Goal: Task Accomplishment & Management: Complete application form

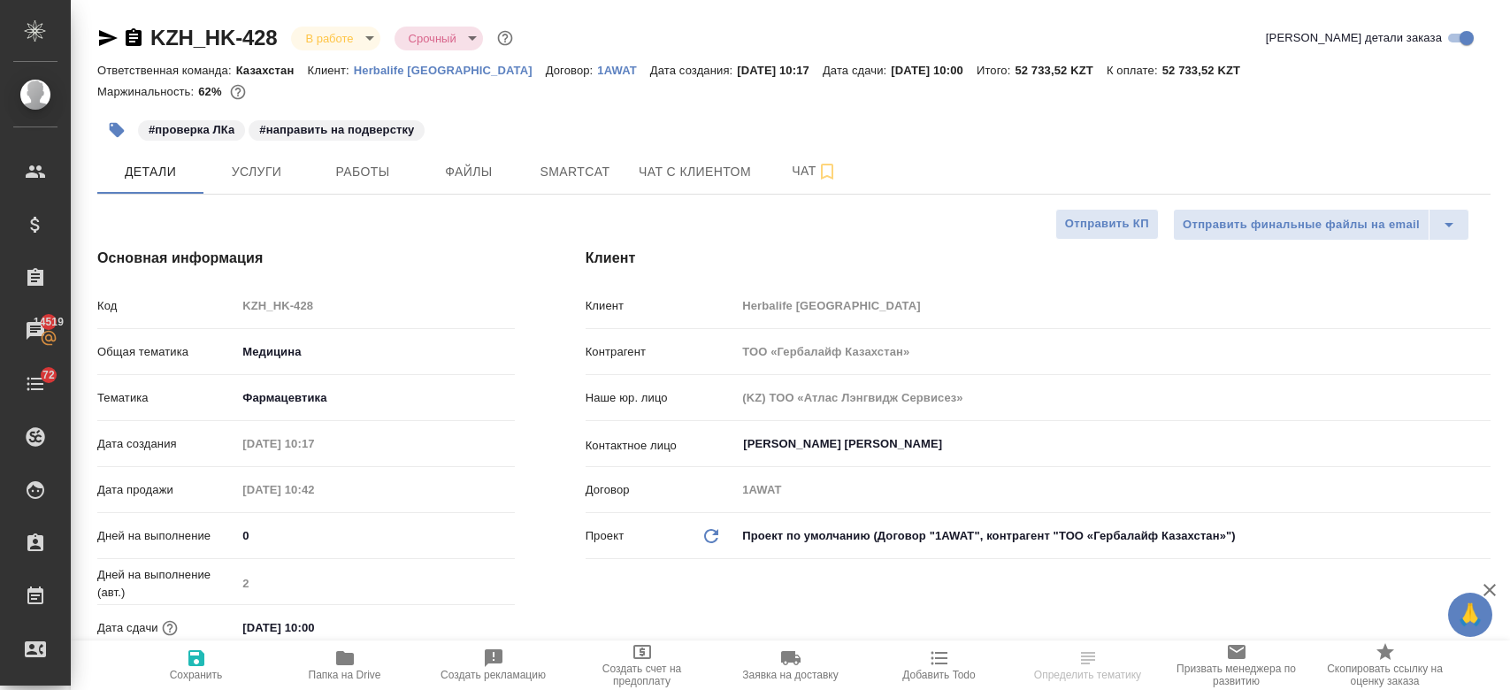
click at [326, 661] on div ".cls-1 fill:#fff; AWATERA Kosherbayeva Nazerke Клиенты Спецификации Заказы 1451…" at bounding box center [755, 345] width 1510 height 690
select select "RU"
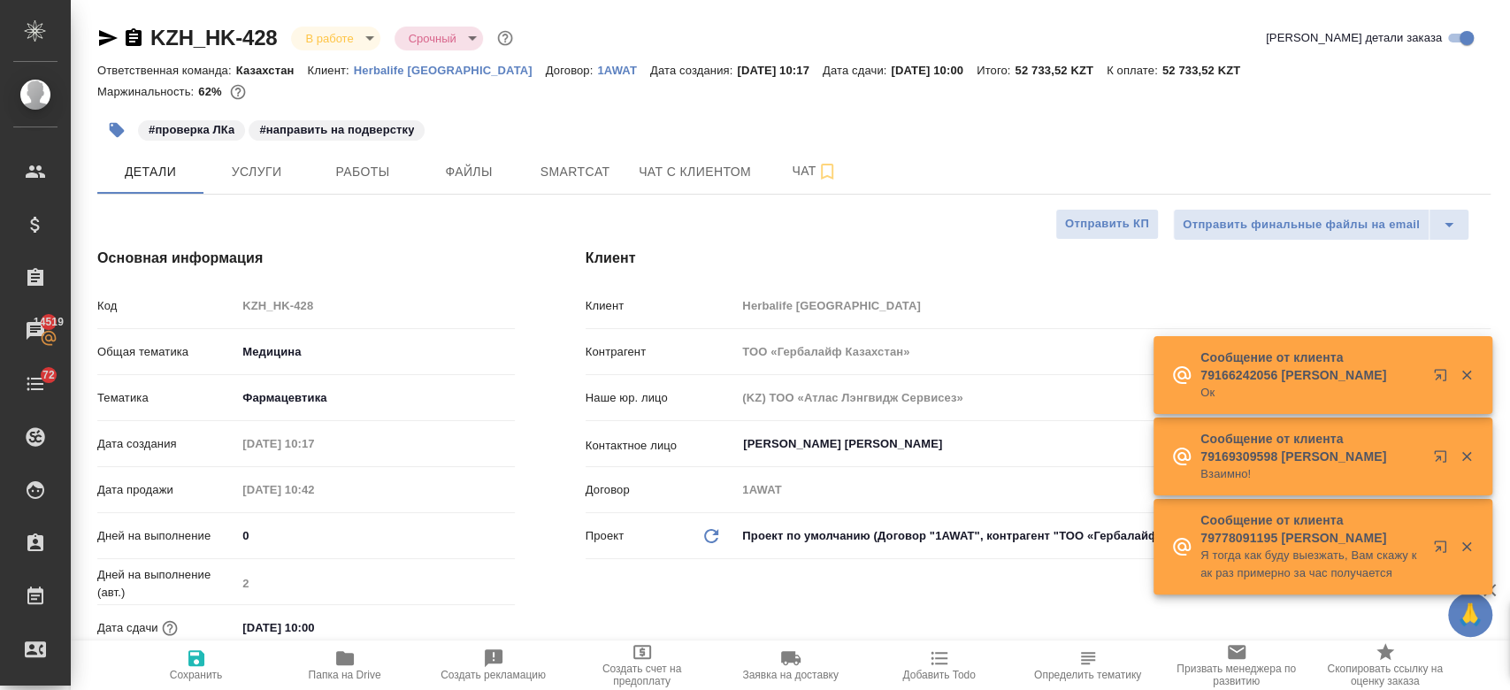
type textarea "x"
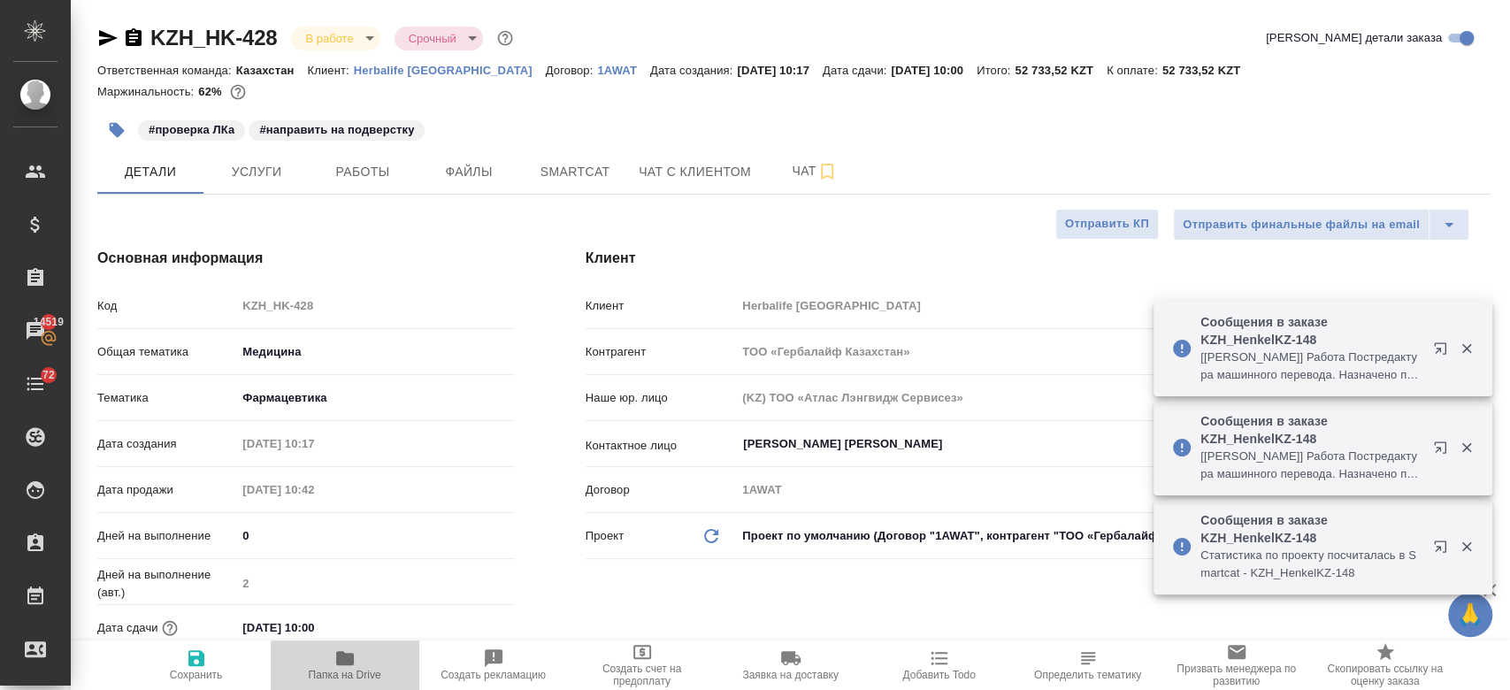
click at [341, 673] on span "Папка на Drive" at bounding box center [345, 675] width 73 height 12
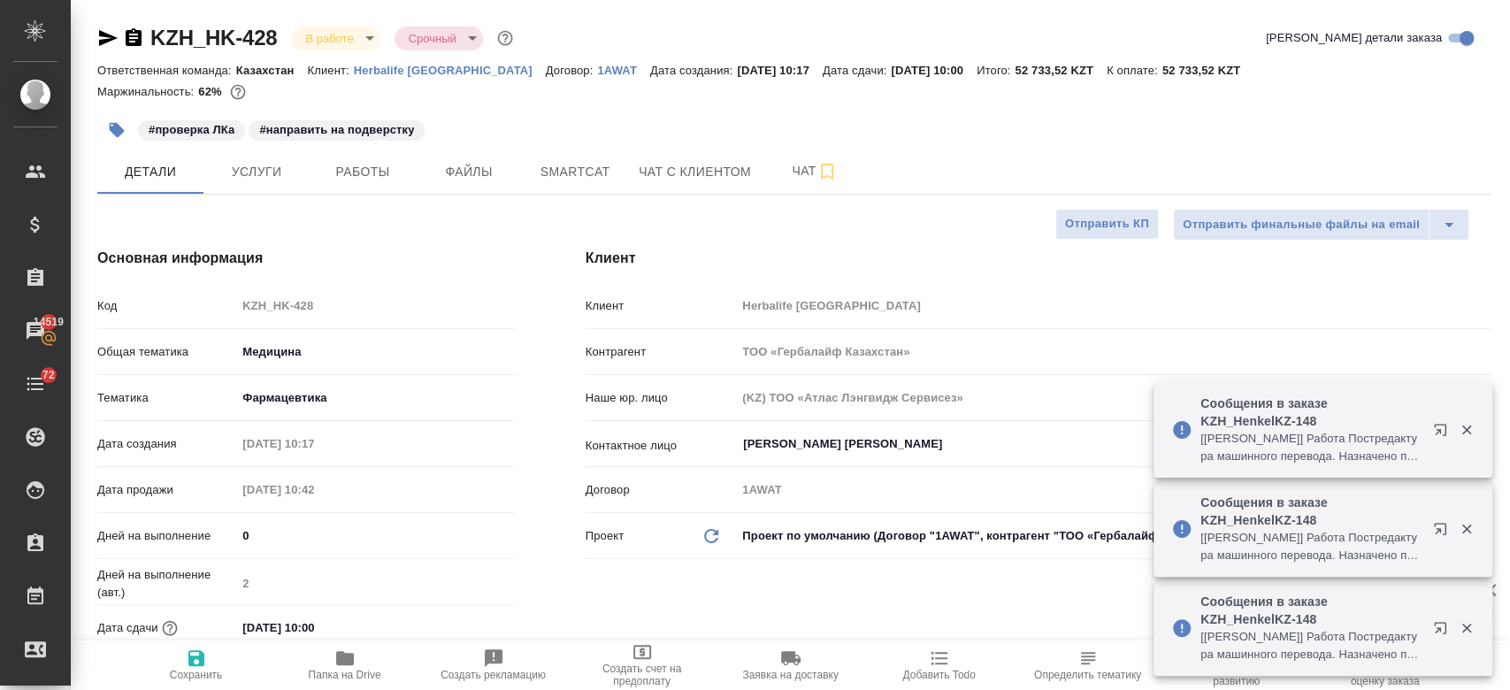
type textarea "x"
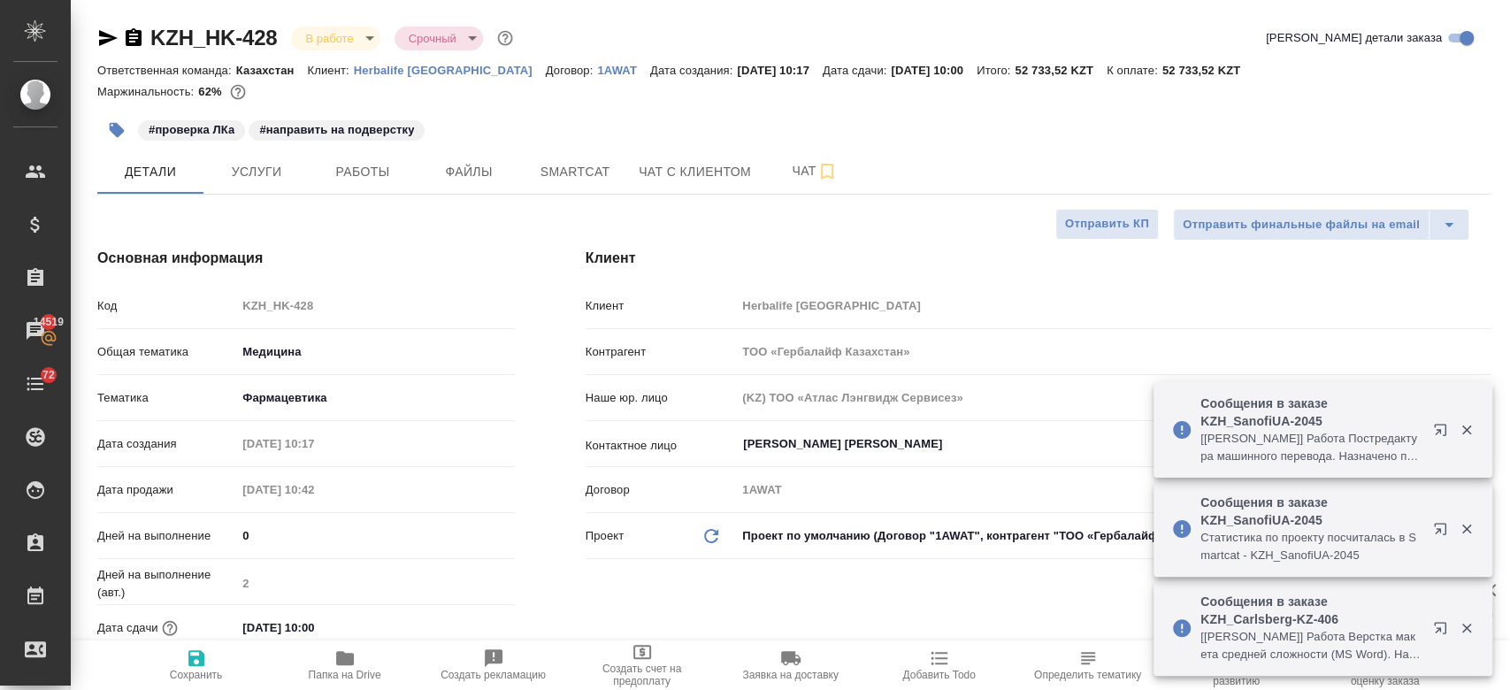
type textarea "x"
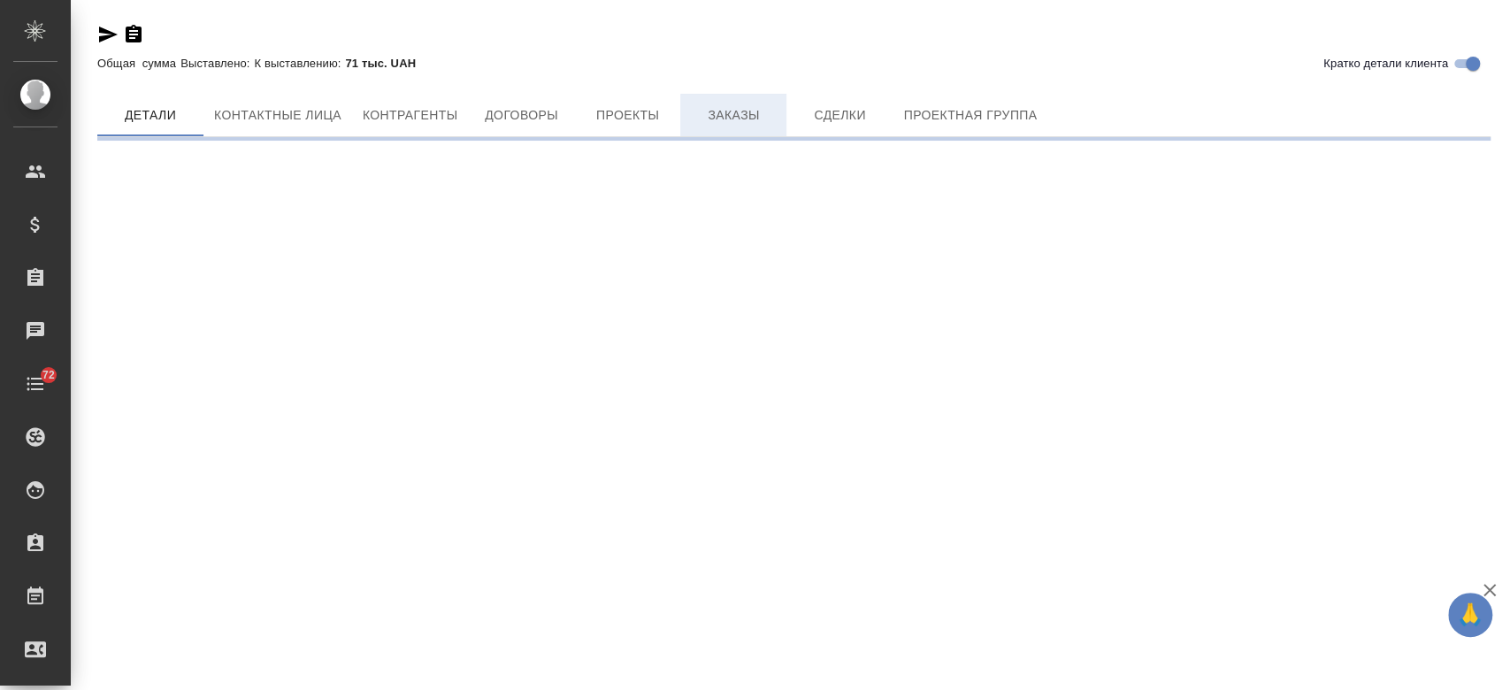
click at [694, 121] on button "Заказы" at bounding box center [733, 115] width 106 height 42
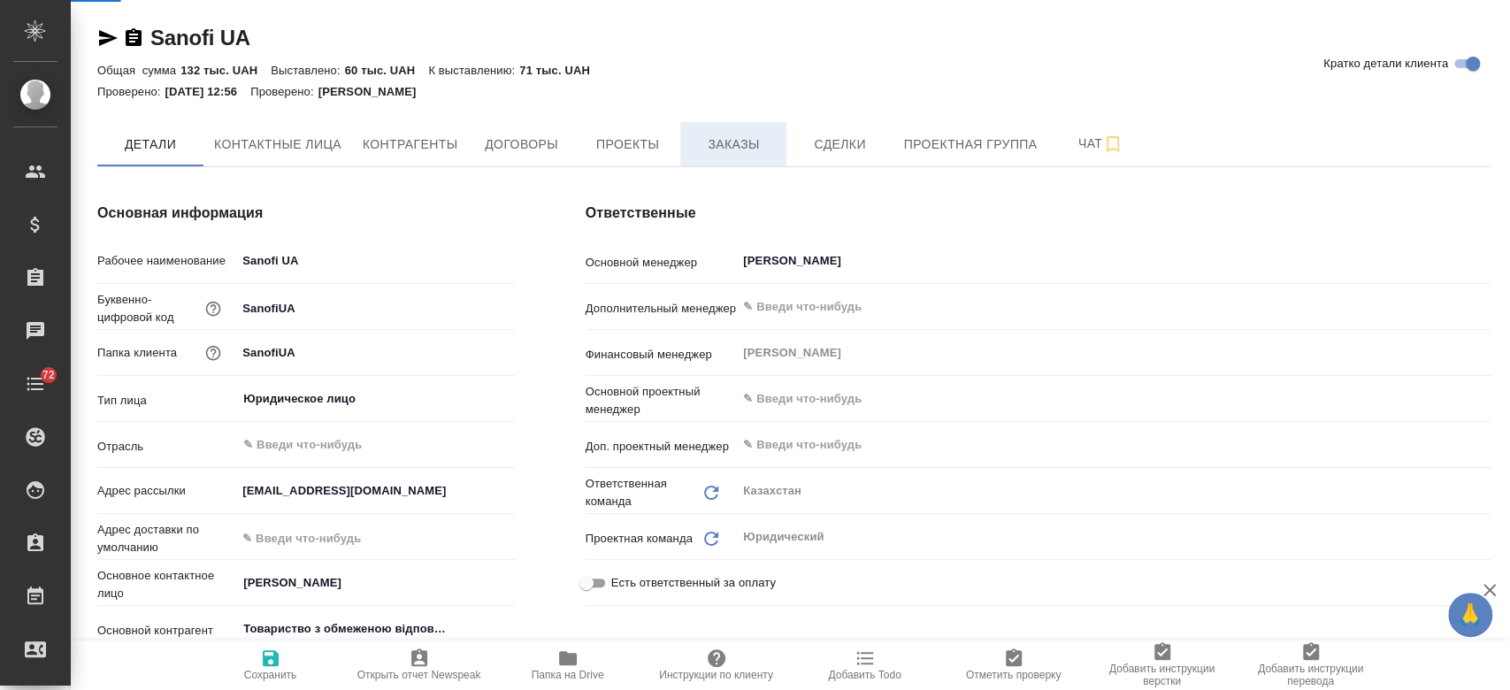
type textarea "x"
click at [722, 152] on span "Заказы" at bounding box center [733, 145] width 85 height 22
type textarea "x"
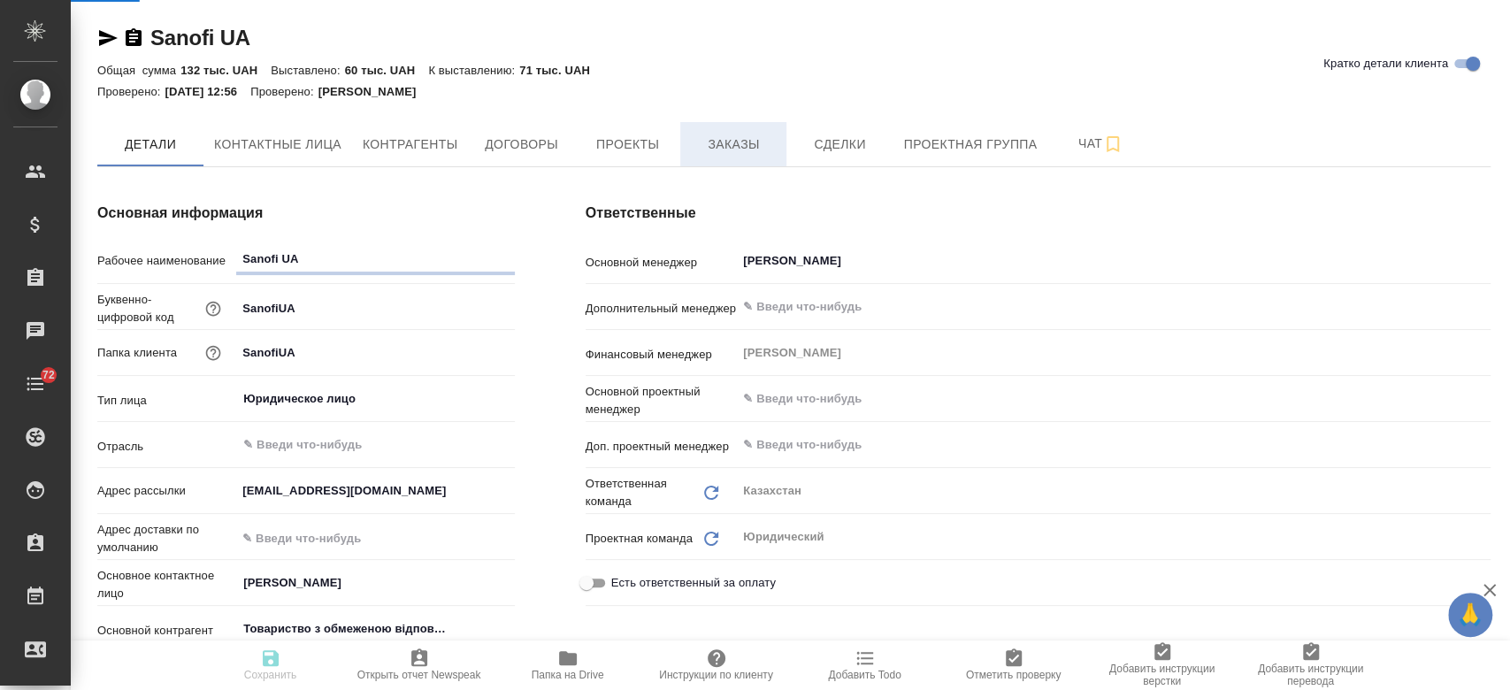
type textarea "x"
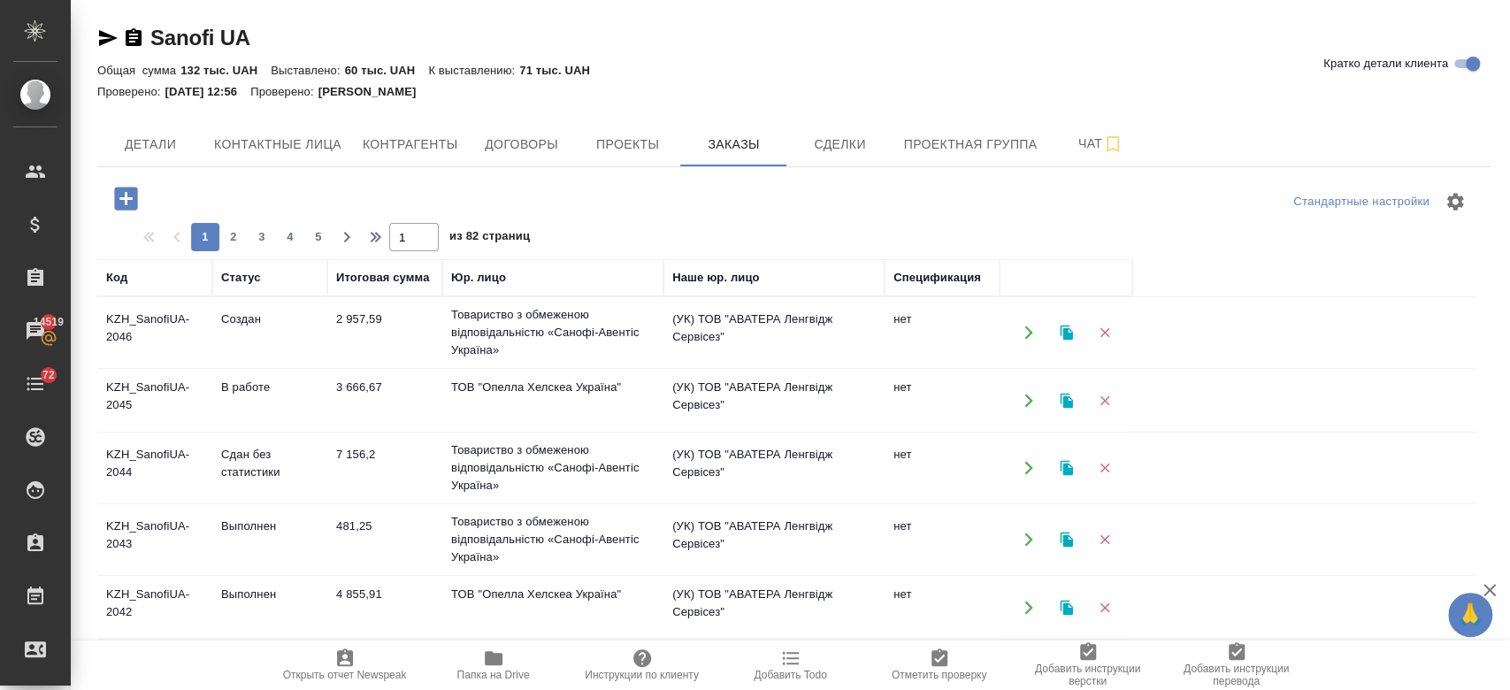
click at [158, 327] on td "KZH_SanofiUA-2046" at bounding box center [154, 333] width 115 height 62
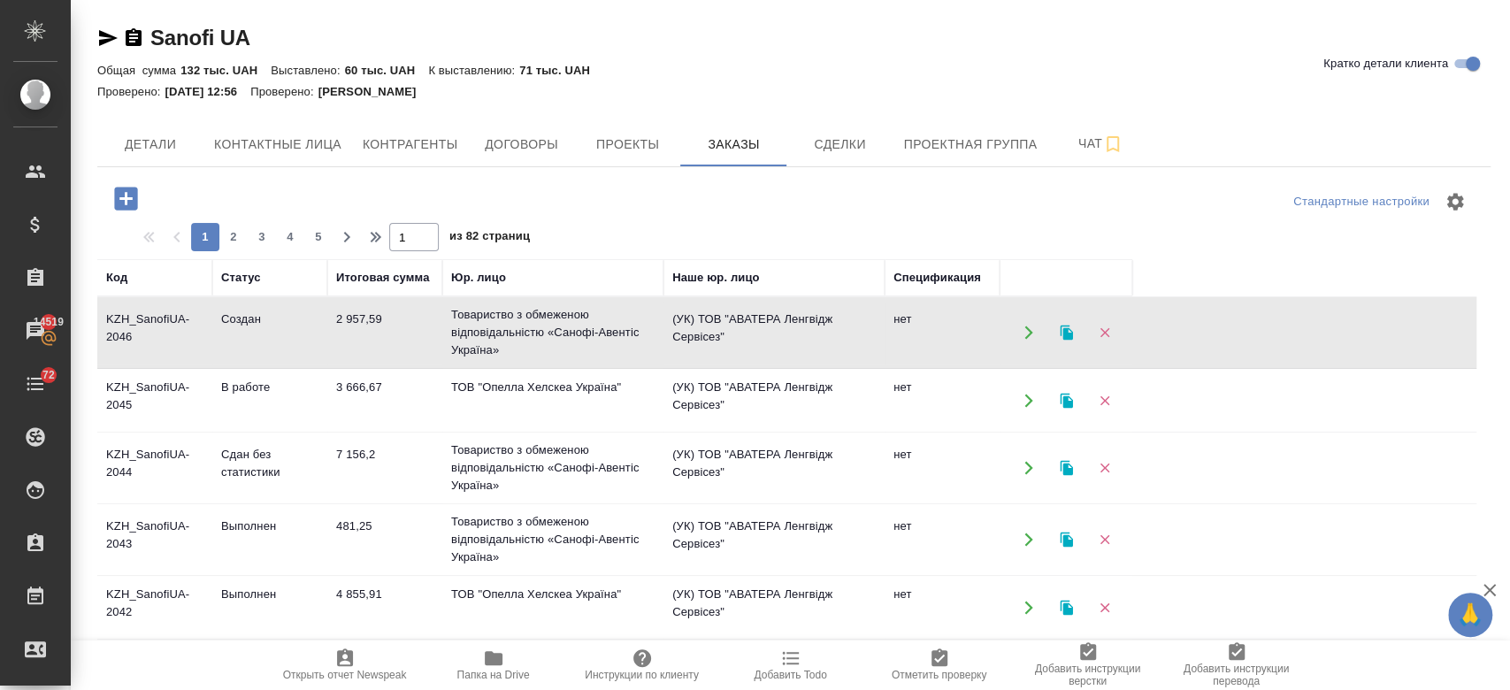
click at [158, 327] on td "KZH_SanofiUA-2046" at bounding box center [154, 333] width 115 height 62
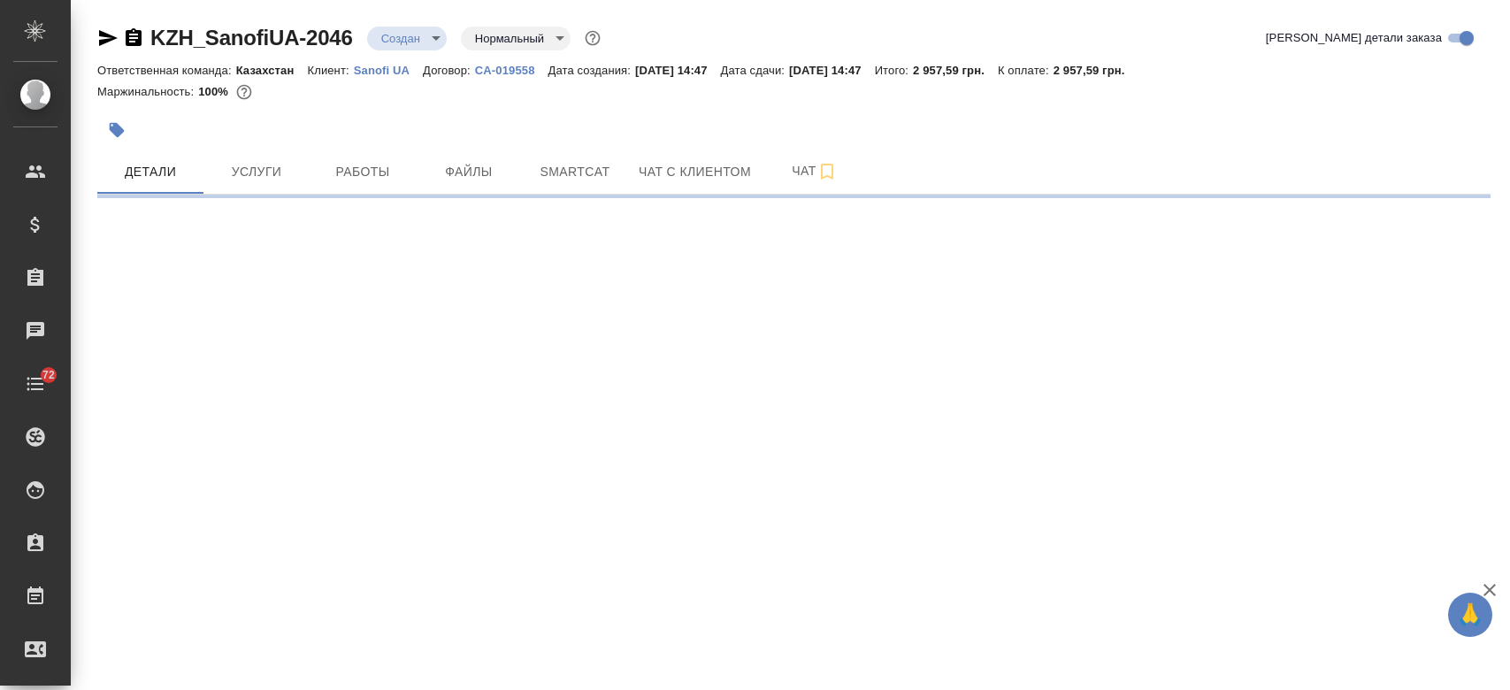
select select "RU"
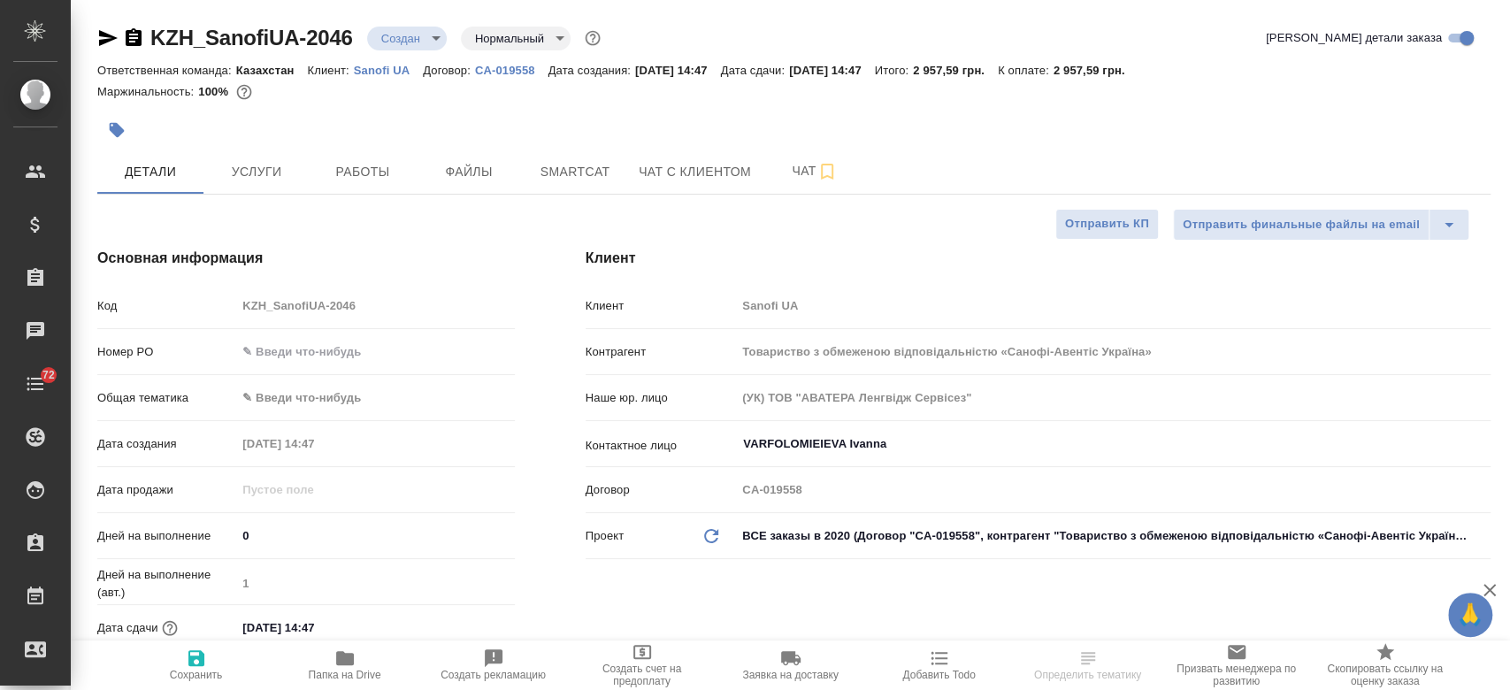
type textarea "x"
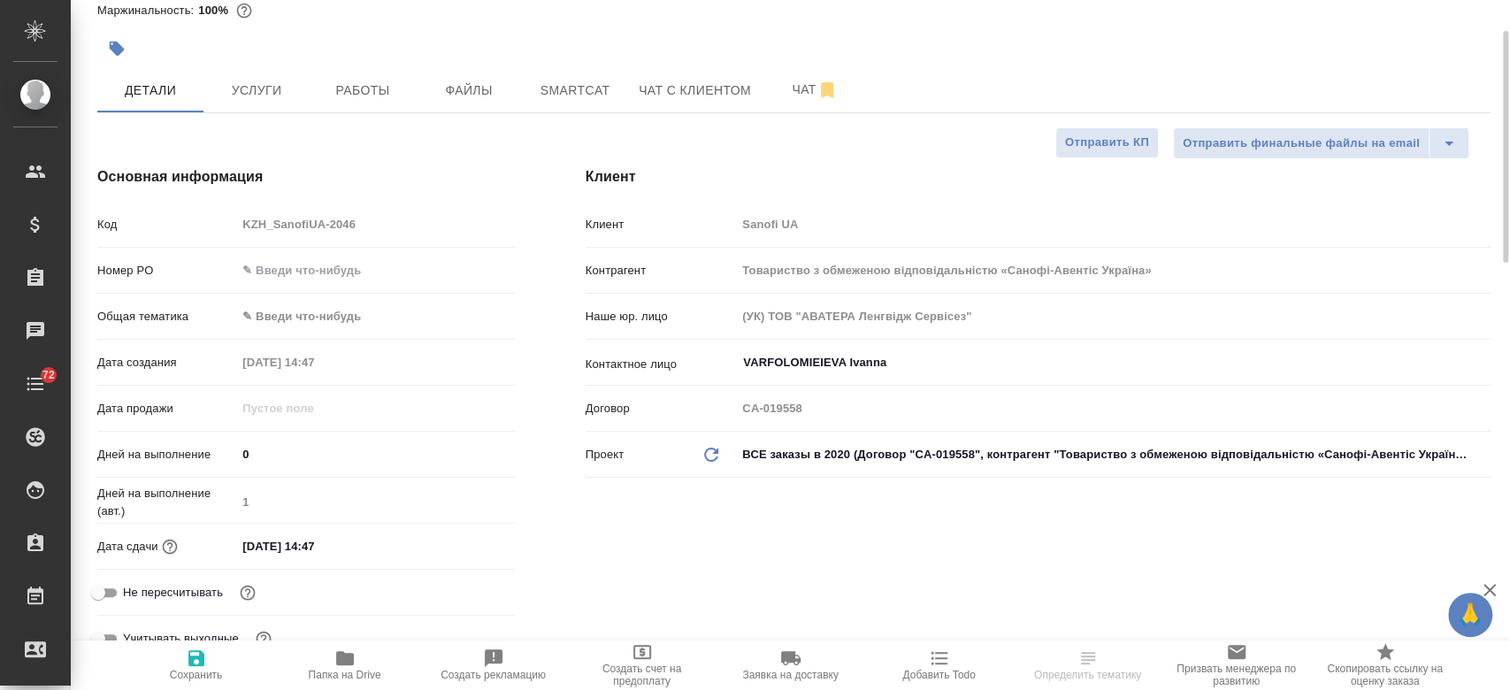
scroll to position [88, 0]
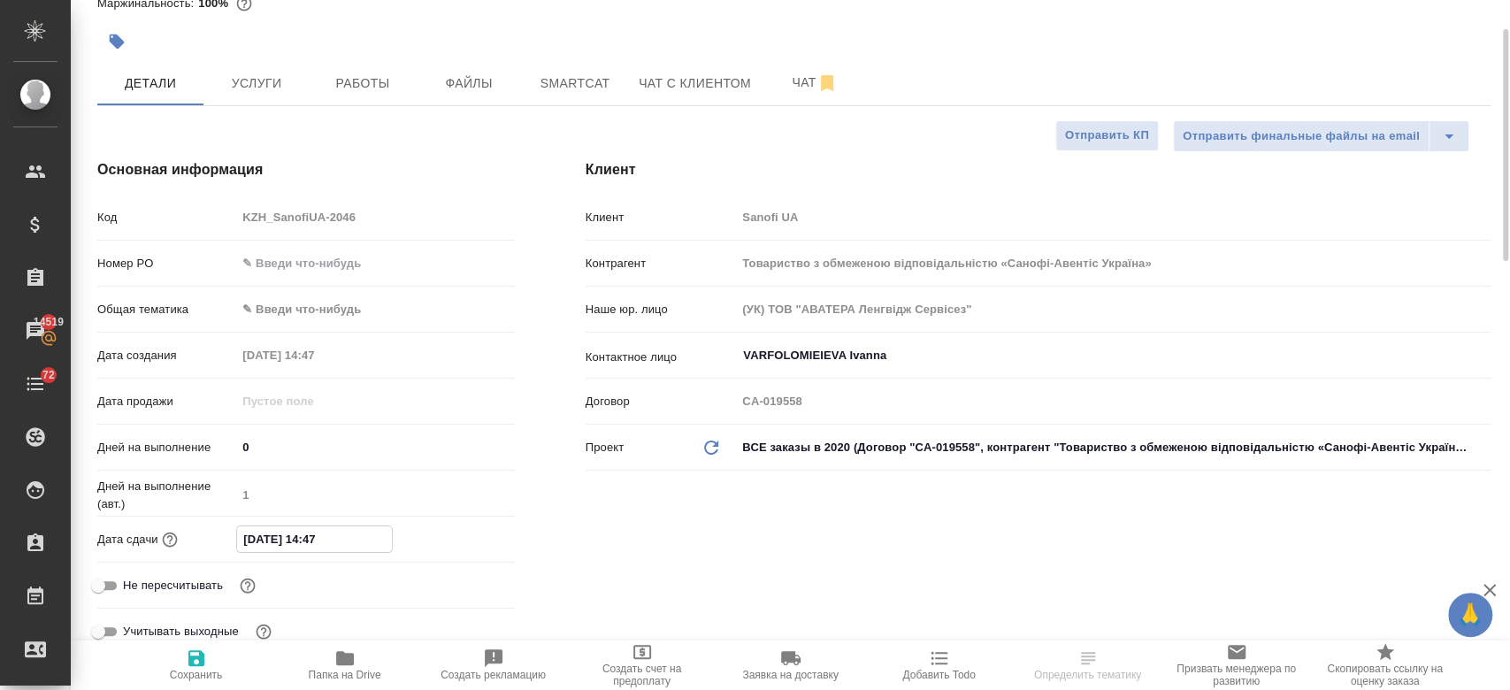
click at [290, 534] on input "[DATE] 14:47" at bounding box center [314, 539] width 155 height 26
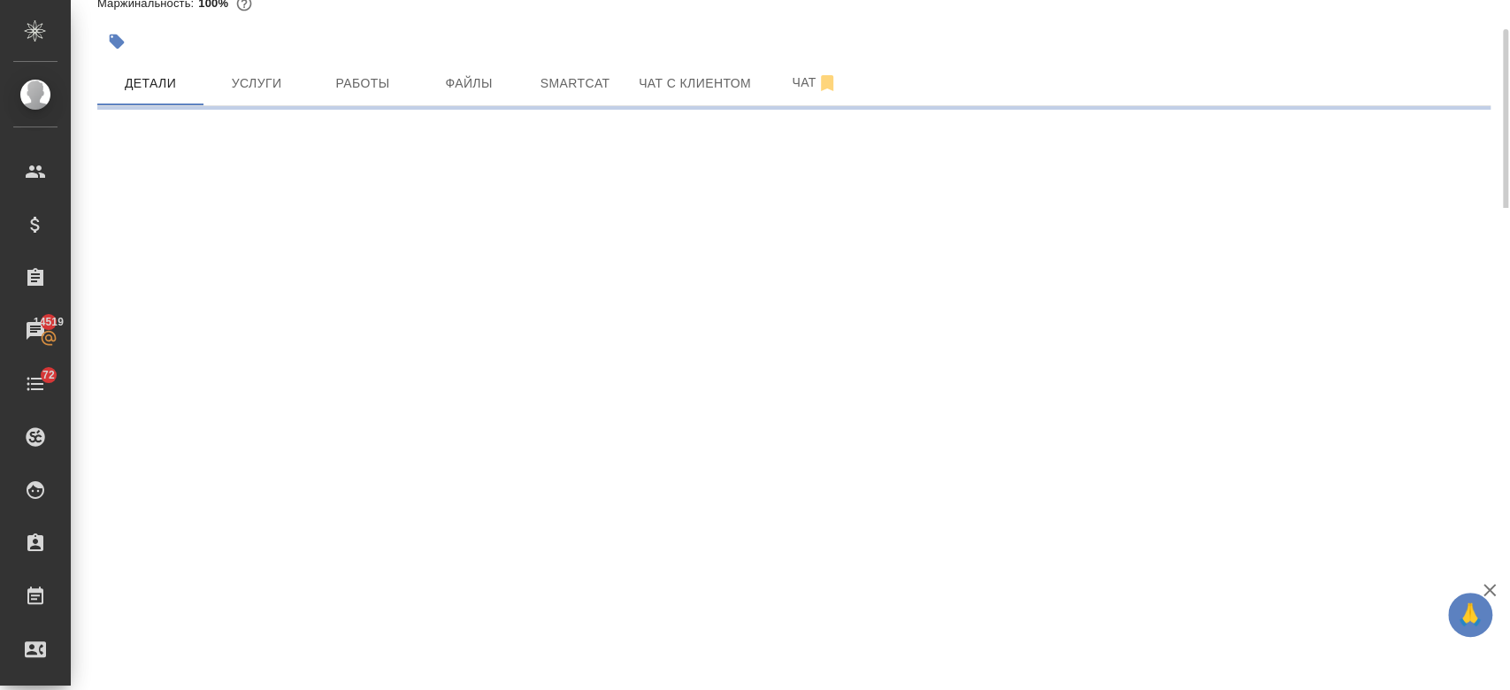
click at [451, 545] on div ".cls-1 fill:#fff; AWATERA Kosherbayeva Nazerke Клиенты Спецификации Заказы 1451…" at bounding box center [755, 345] width 1510 height 690
select select "RU"
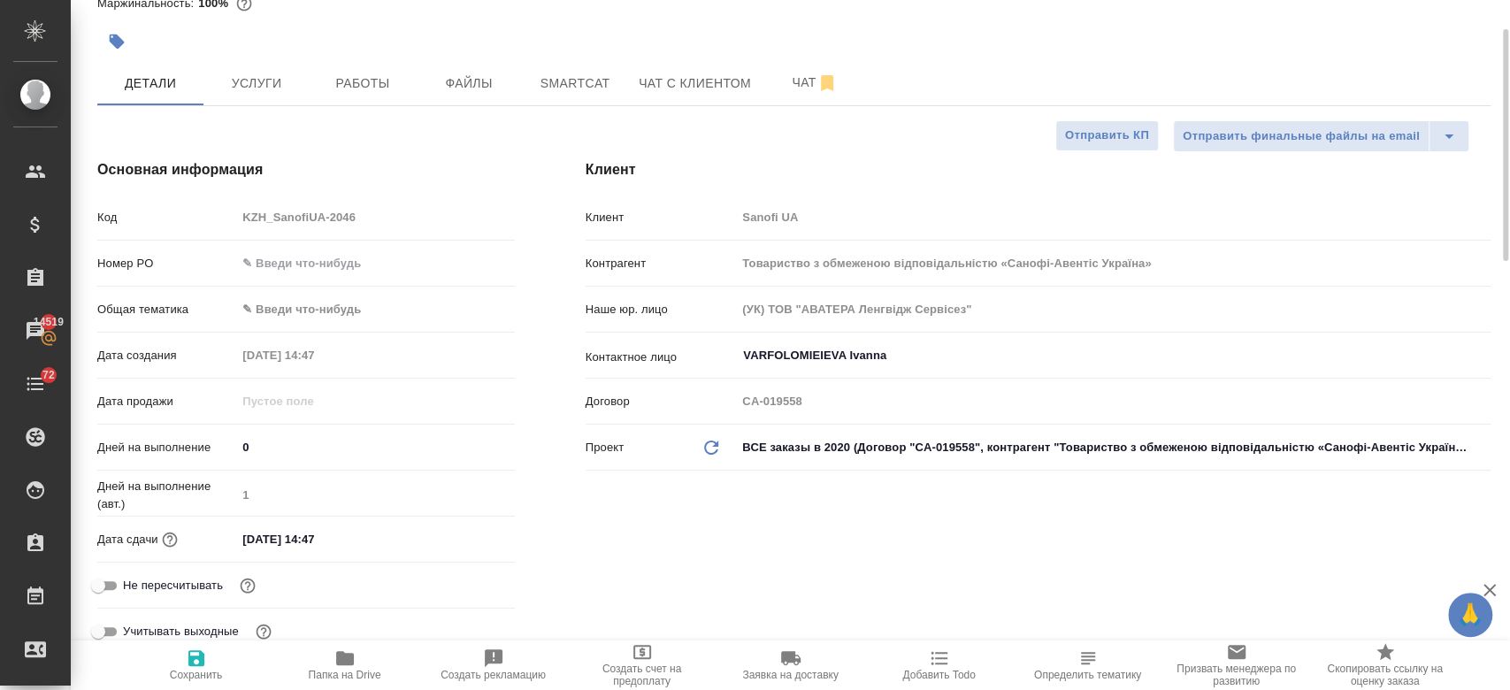
type textarea "x"
click at [422, 545] on div "[DATE] 14:47" at bounding box center [375, 539] width 278 height 26
click at [343, 547] on input "[DATE] 14:47" at bounding box center [314, 539] width 155 height 26
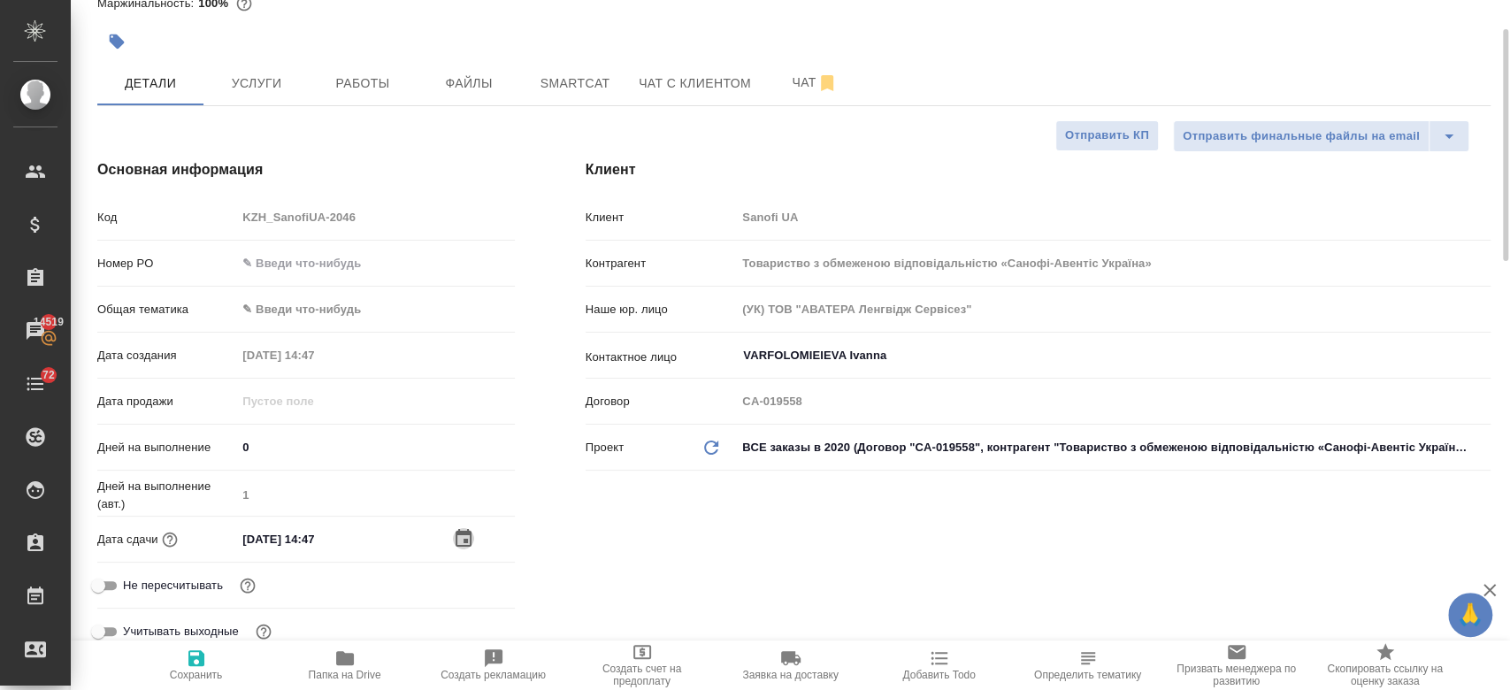
click at [464, 535] on icon "button" at bounding box center [463, 538] width 21 height 21
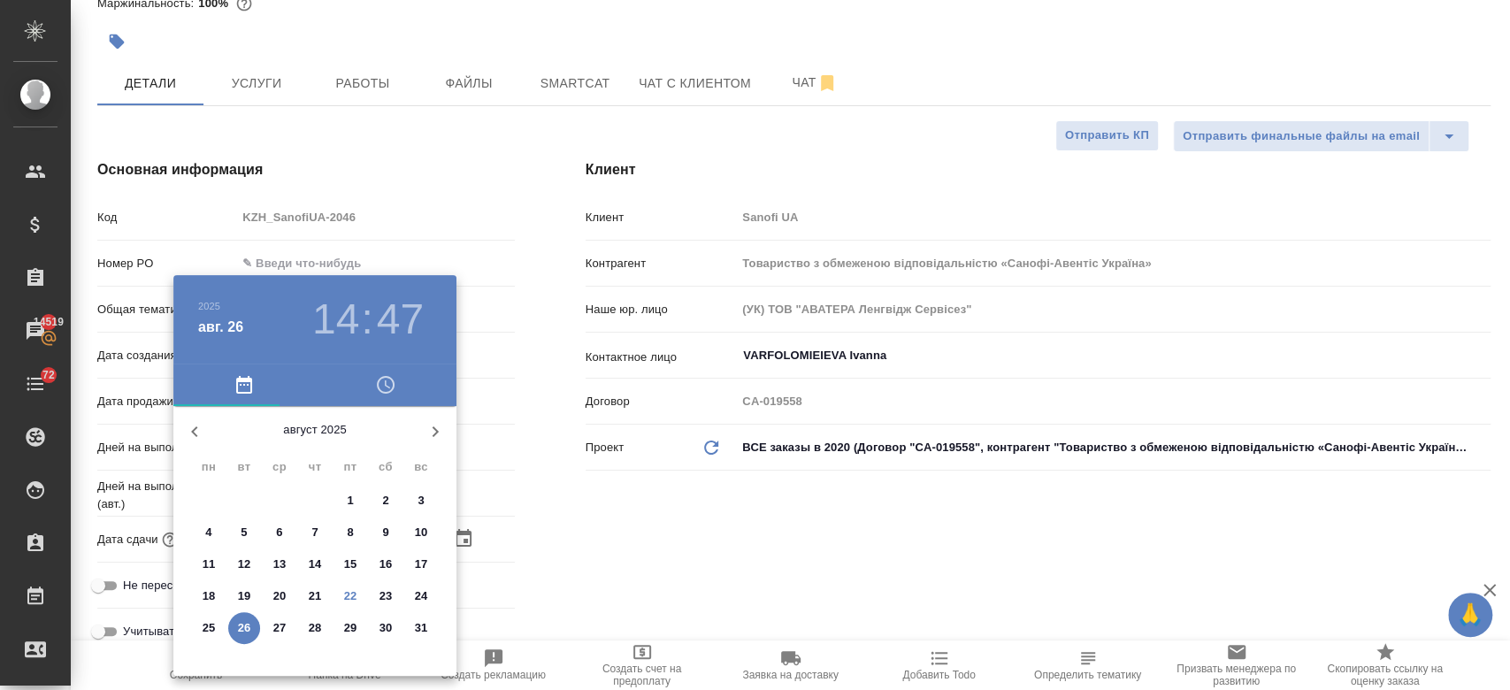
click at [276, 627] on p "27" at bounding box center [279, 628] width 13 height 18
type input "[DATE] 14:47"
type textarea "x"
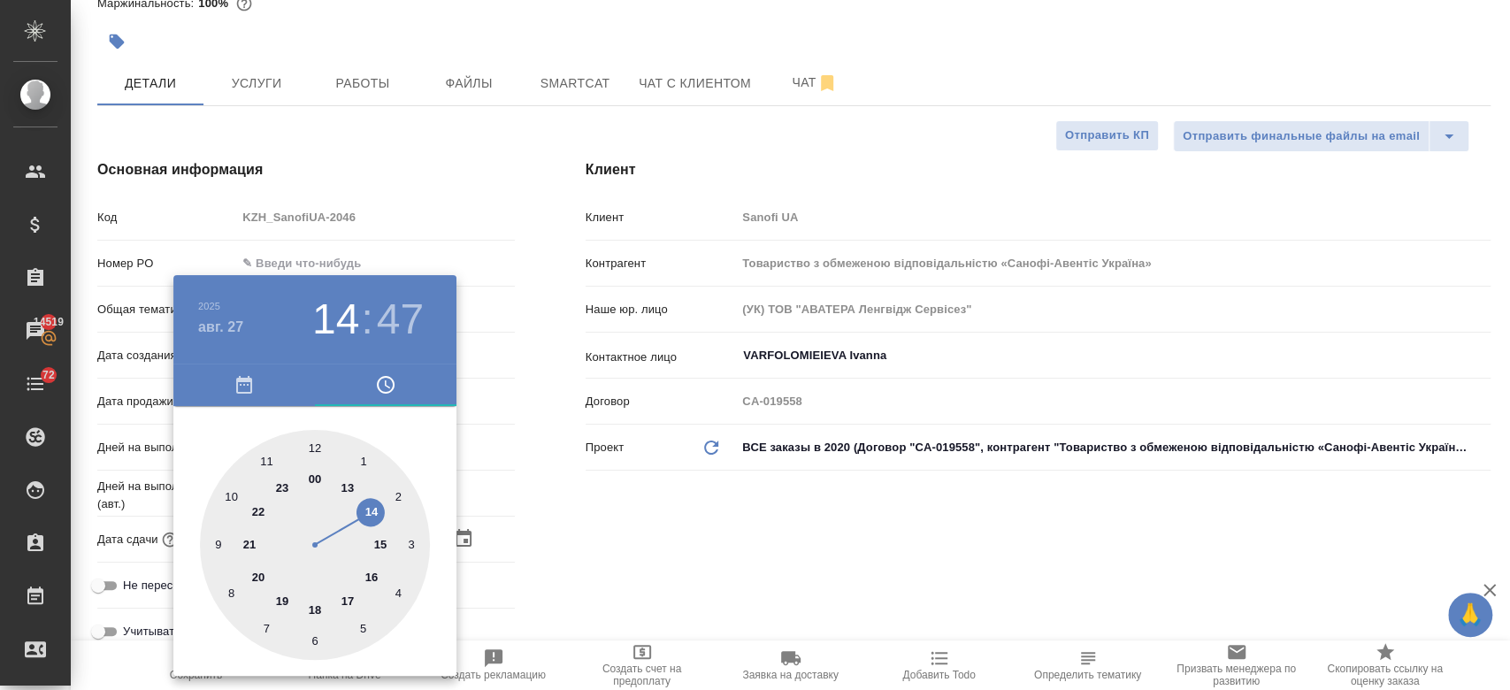
click at [681, 557] on div at bounding box center [755, 345] width 1510 height 690
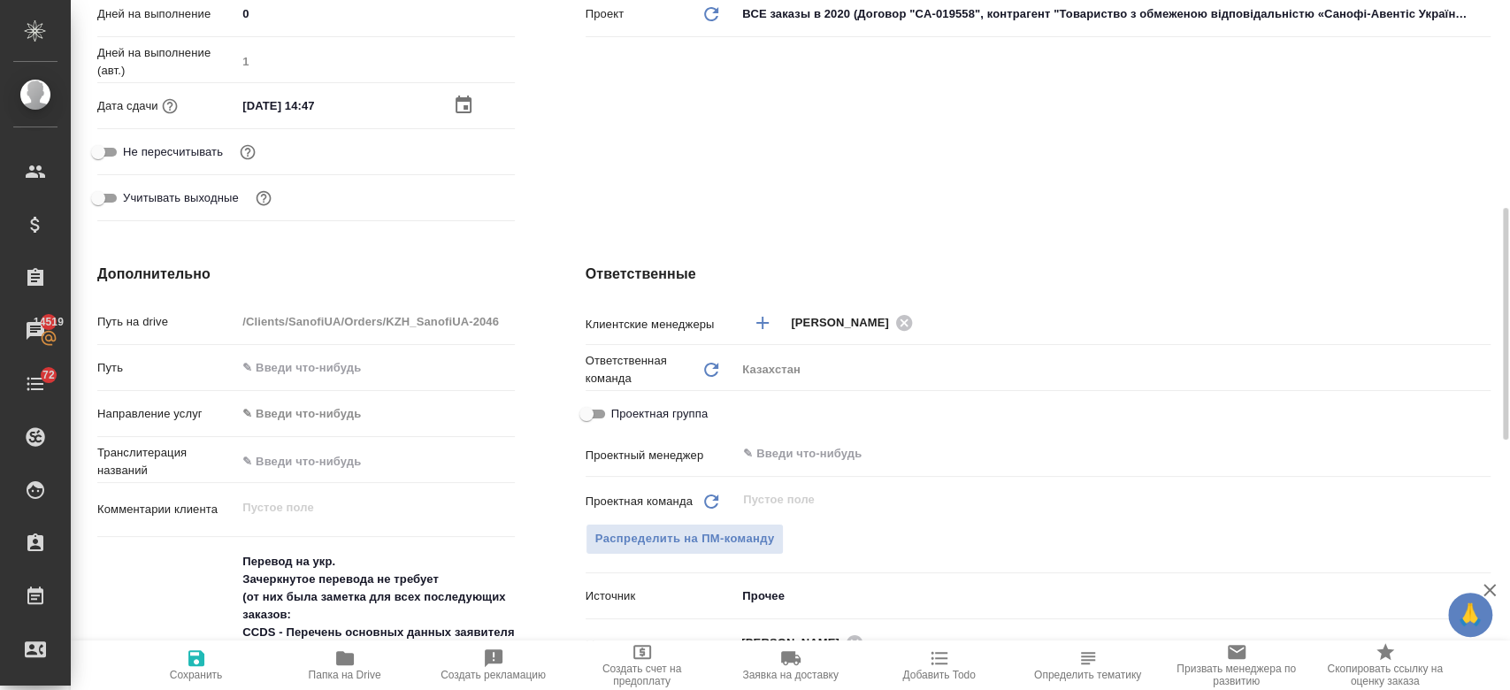
scroll to position [585, 0]
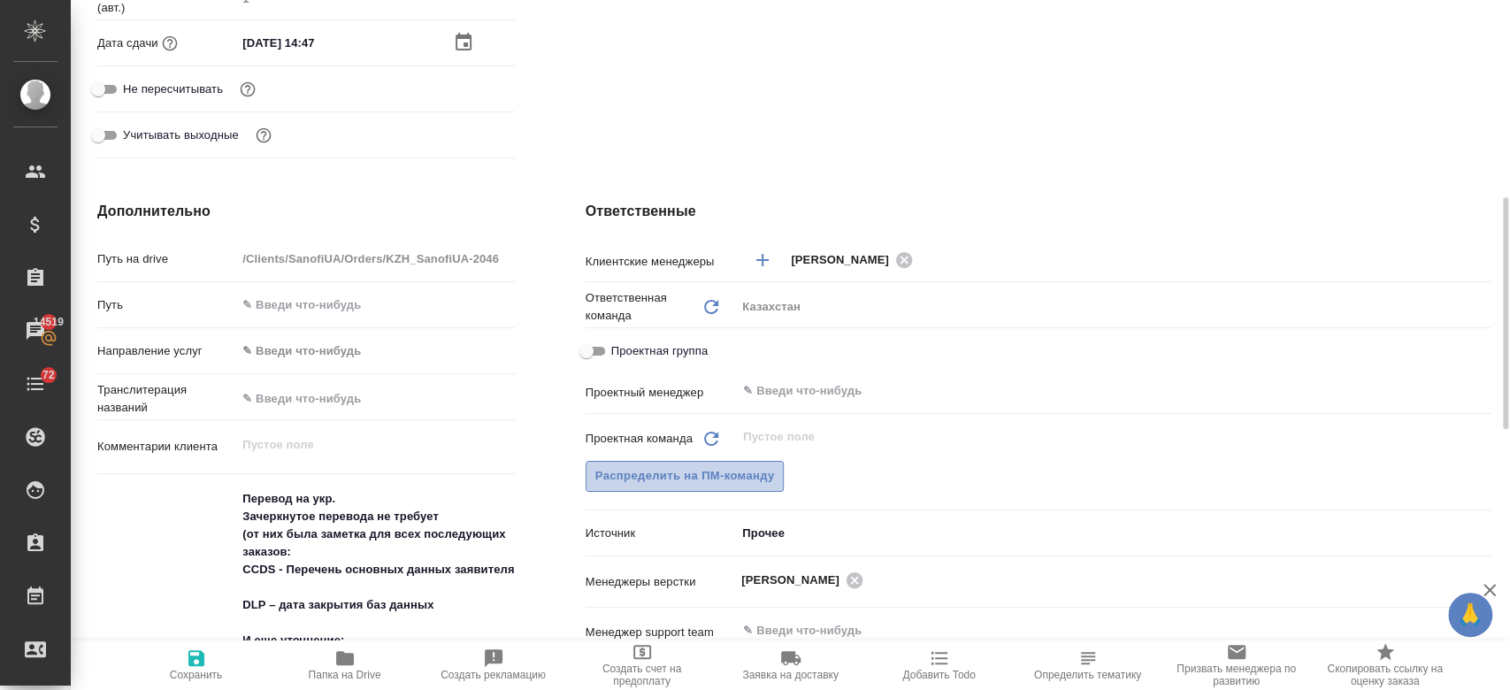
click at [748, 476] on span "Распределить на ПМ-команду" at bounding box center [686, 476] width 180 height 20
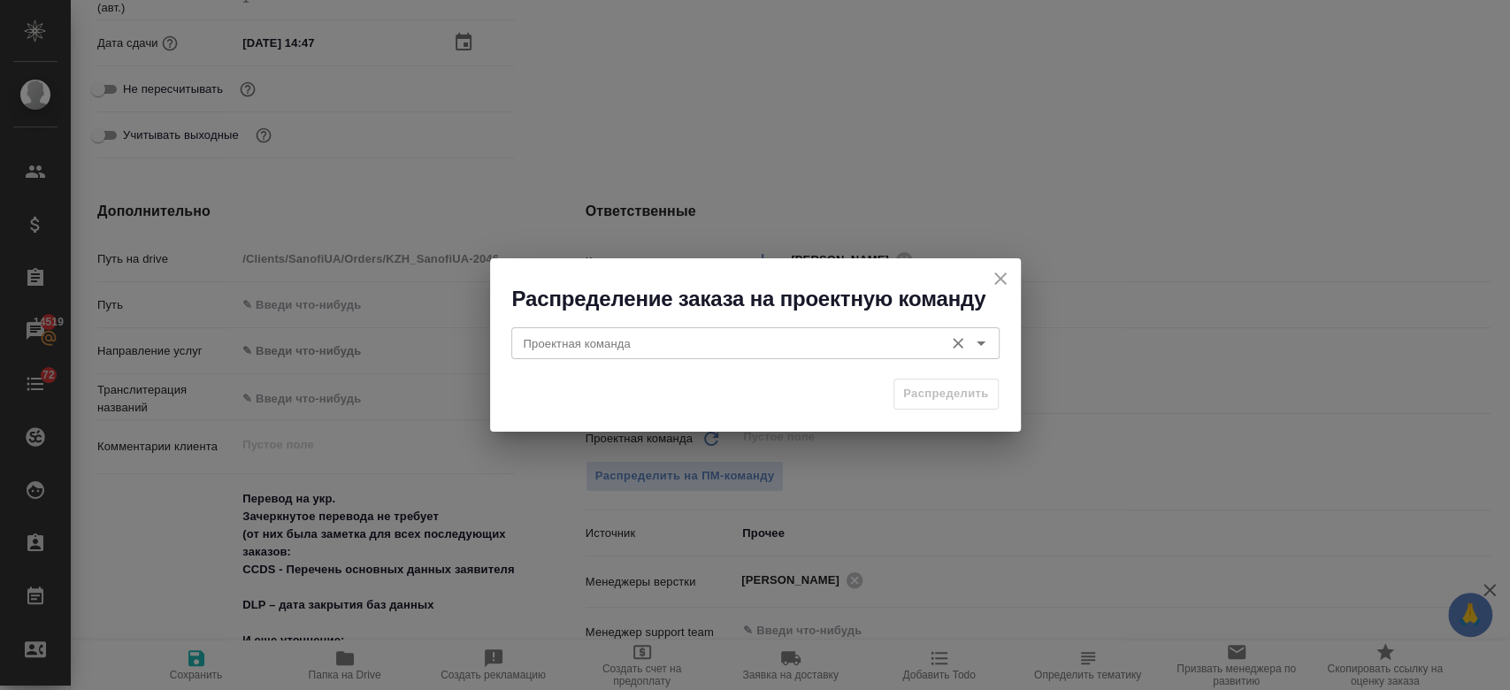
drag, startPoint x: 984, startPoint y: 388, endPoint x: 972, endPoint y: 326, distance: 63.9
click at [972, 326] on div "Распределение заказа на проектную команду Проектная команда Проектная команда Р…" at bounding box center [755, 344] width 531 height 173
click at [979, 342] on icon "Open" at bounding box center [981, 343] width 21 height 21
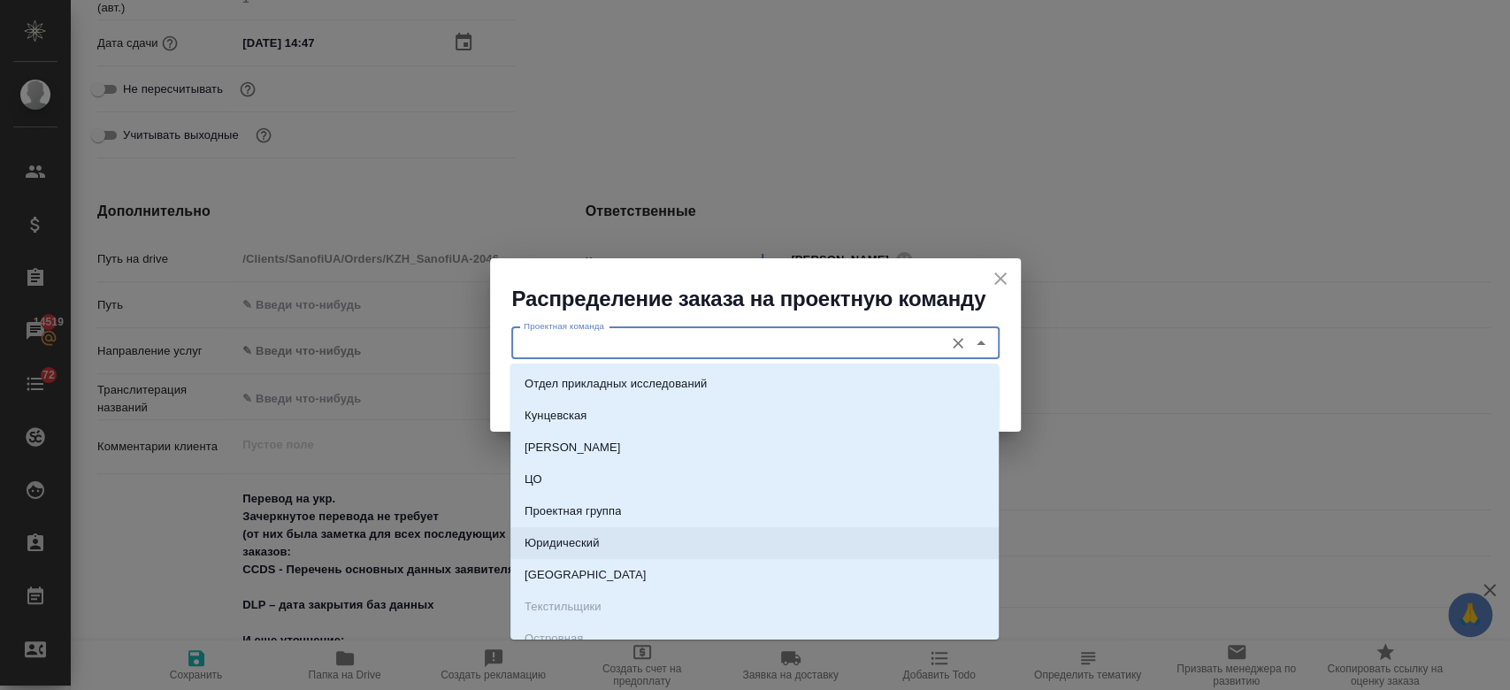
click at [740, 549] on li "Юридический" at bounding box center [755, 543] width 488 height 32
type input "Юридический"
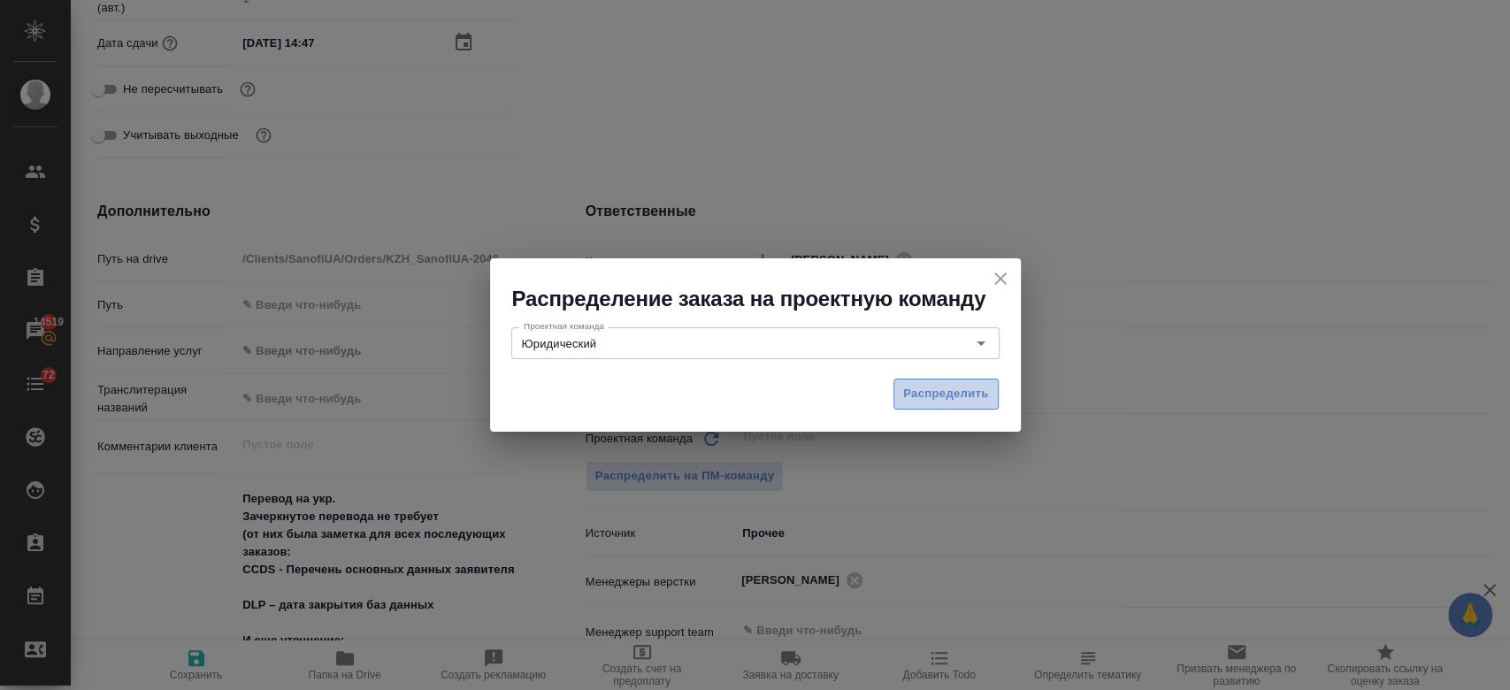
click at [934, 393] on span "Распределить" at bounding box center [946, 394] width 86 height 20
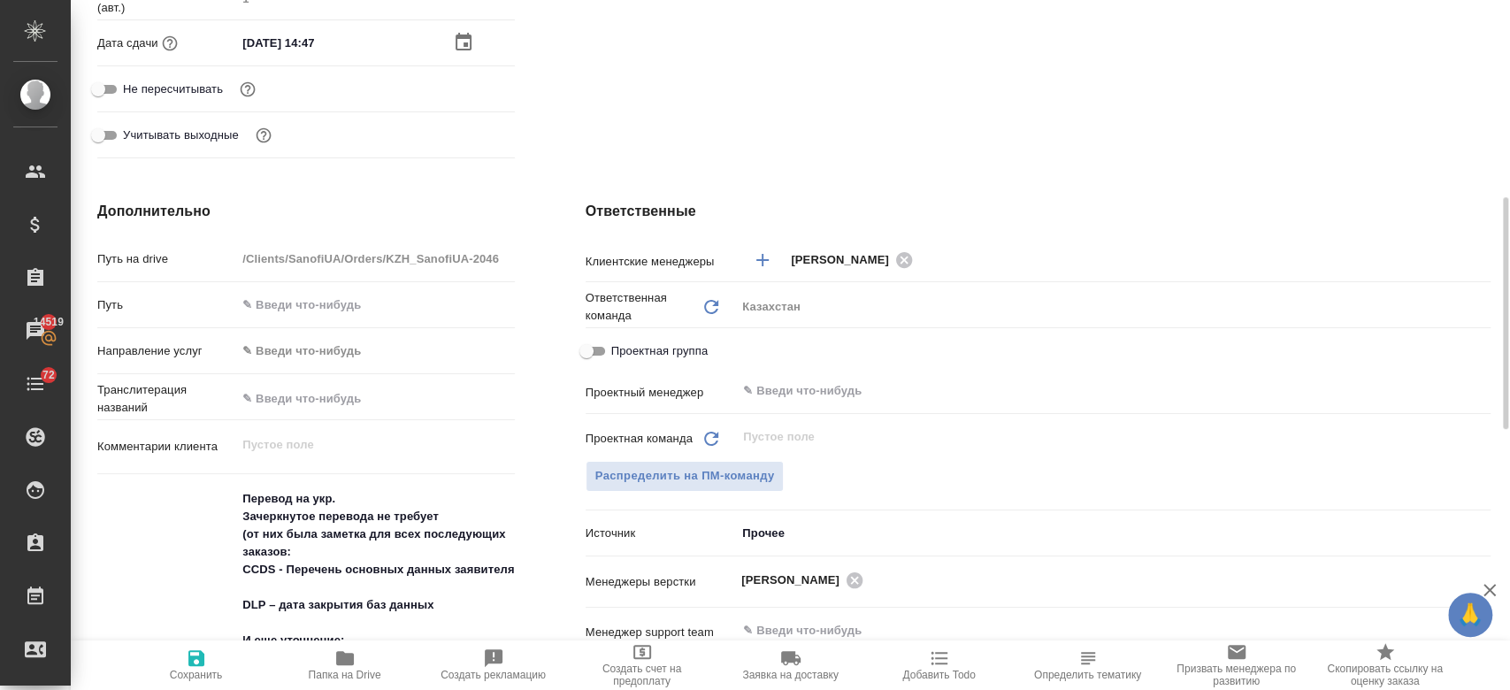
type textarea "x"
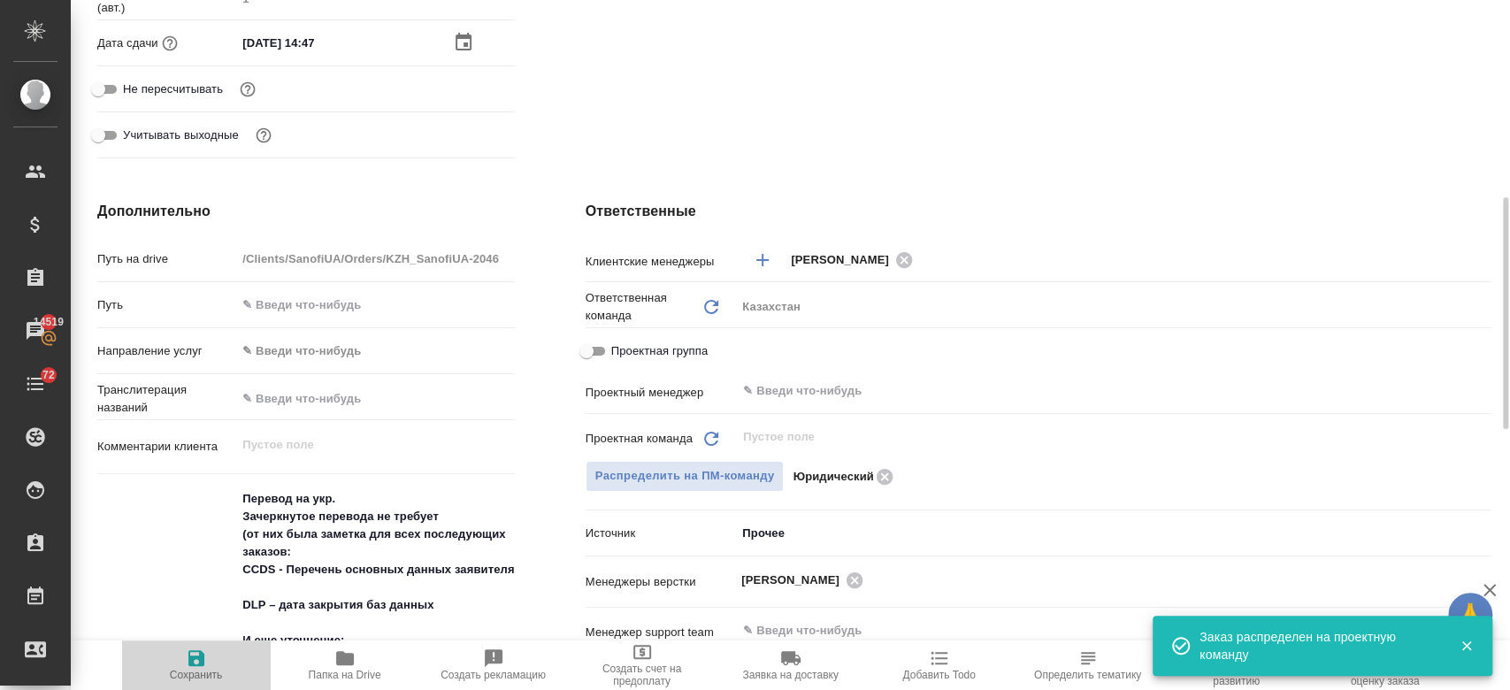
click at [201, 652] on icon "button" at bounding box center [196, 658] width 16 height 16
type textarea "x"
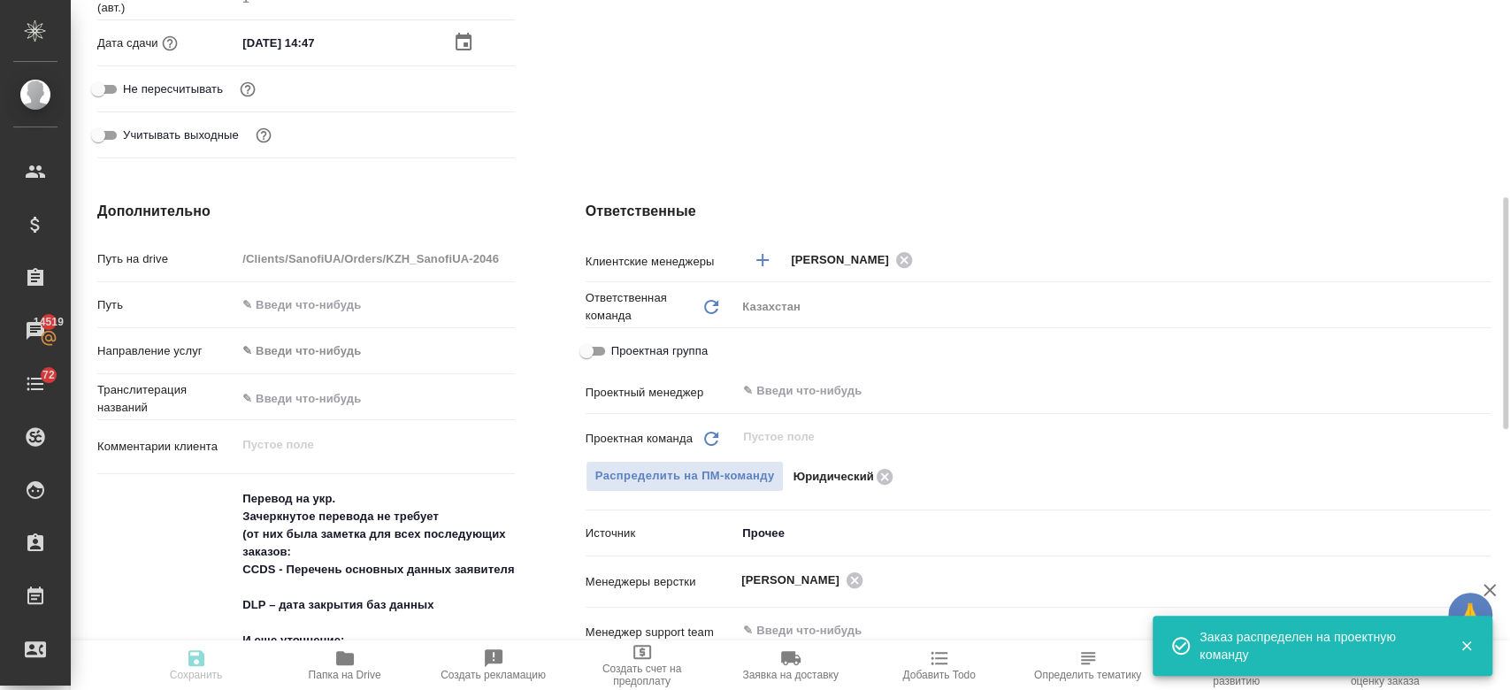
type textarea "x"
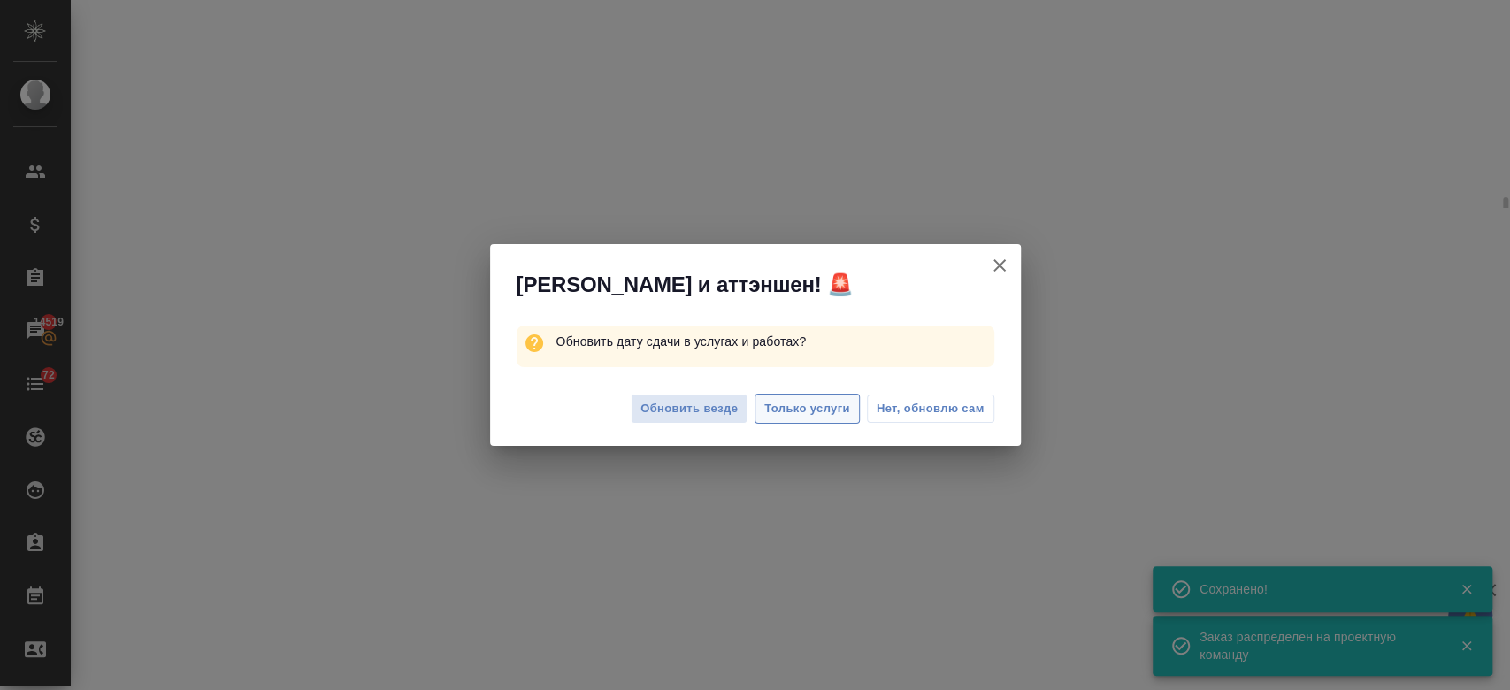
select select "RU"
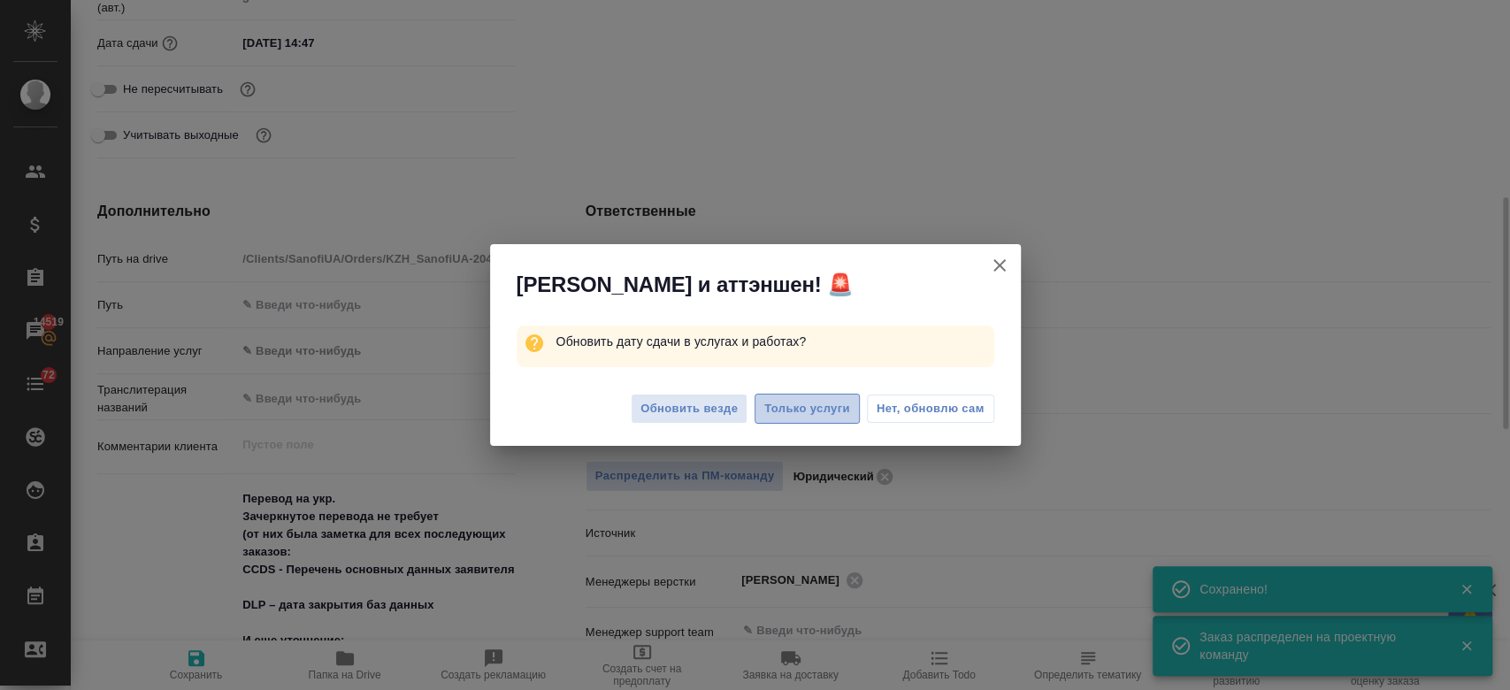
click at [790, 418] on span "Только услуги" at bounding box center [808, 409] width 86 height 20
type textarea "x"
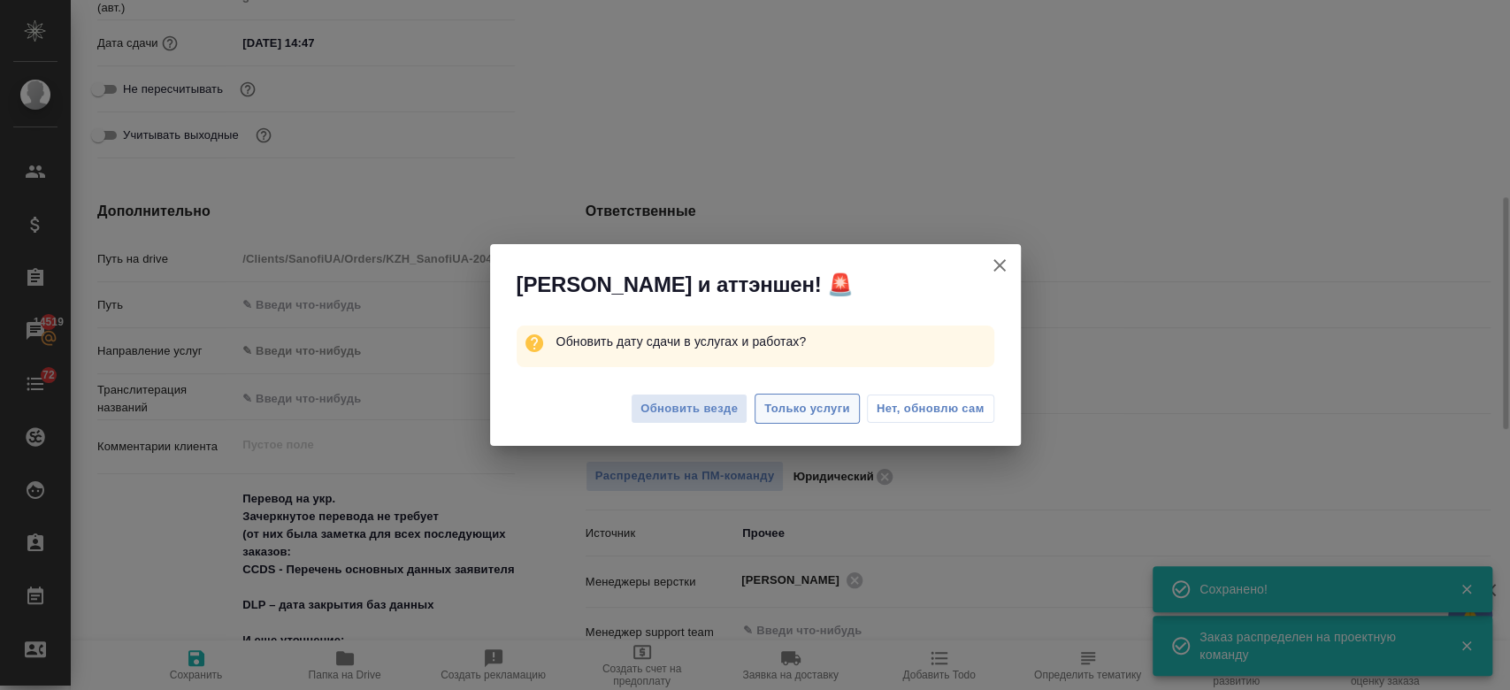
type textarea "x"
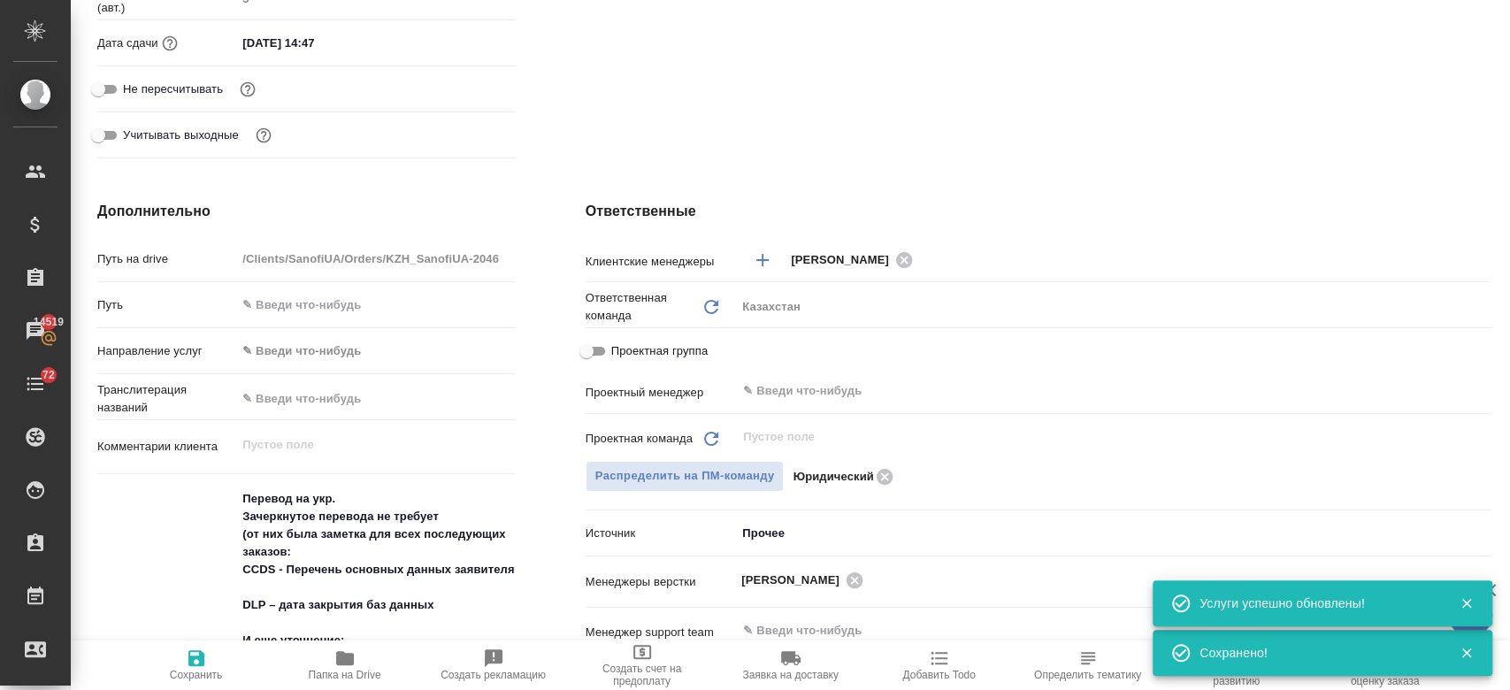
scroll to position [0, 0]
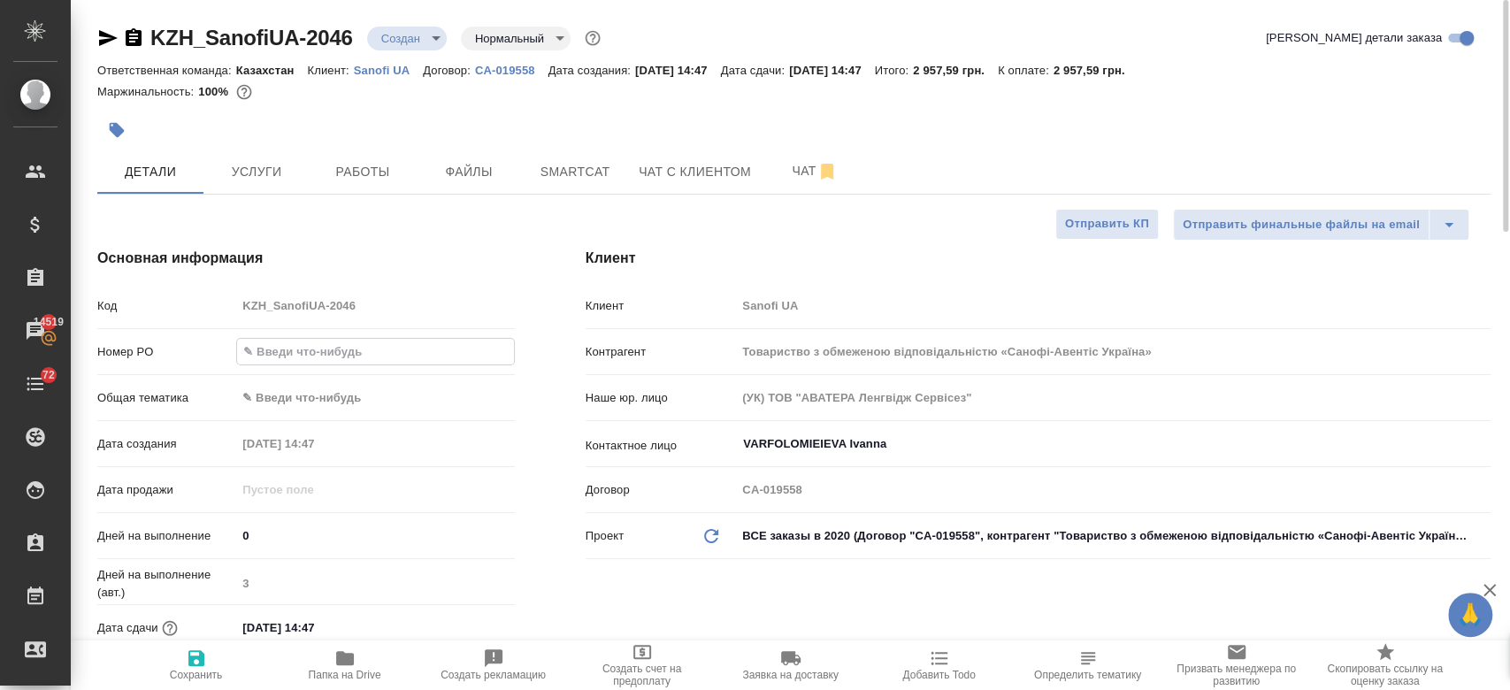
click at [320, 339] on input "text" at bounding box center [375, 352] width 276 height 26
paste input "РО E005824394"
type input "РО E005824394"
type textarea "x"
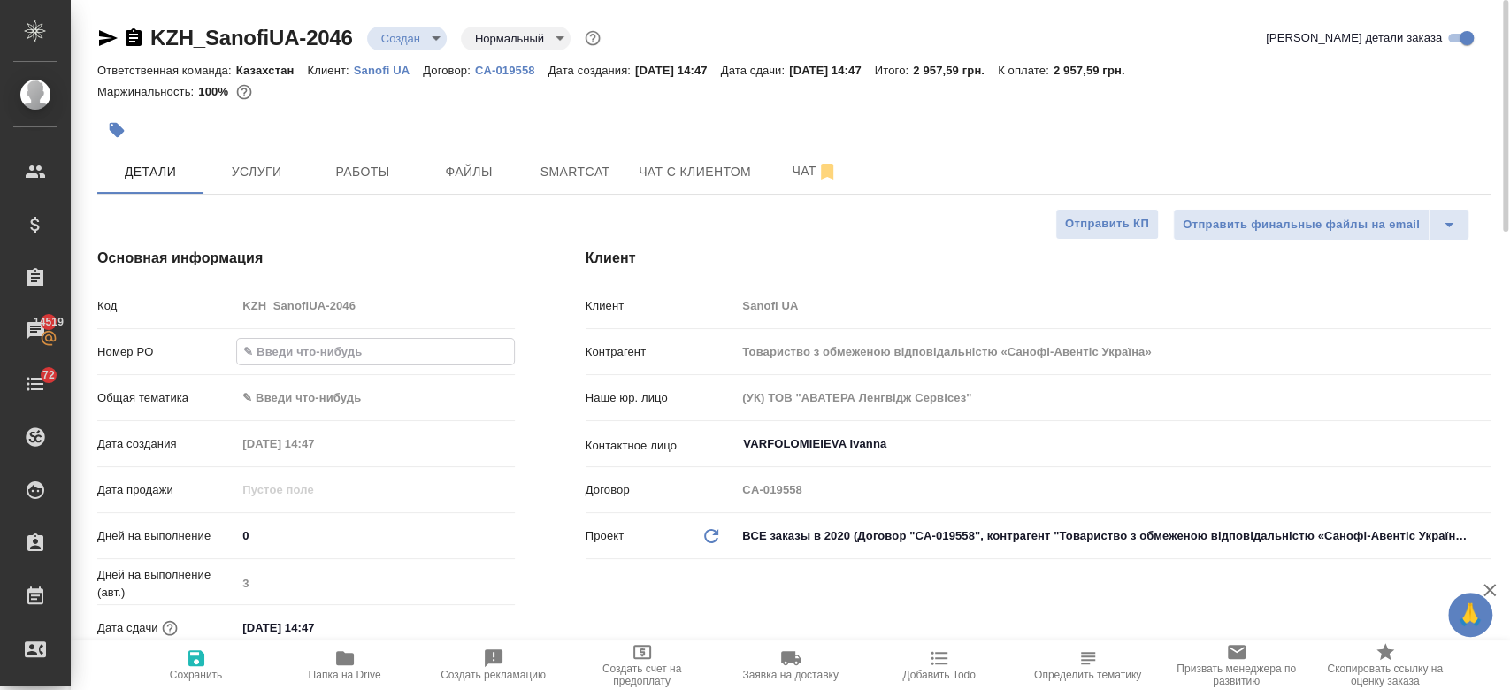
type textarea "x"
type input "РО E005824394"
click at [196, 661] on icon "button" at bounding box center [196, 658] width 21 height 21
type textarea "x"
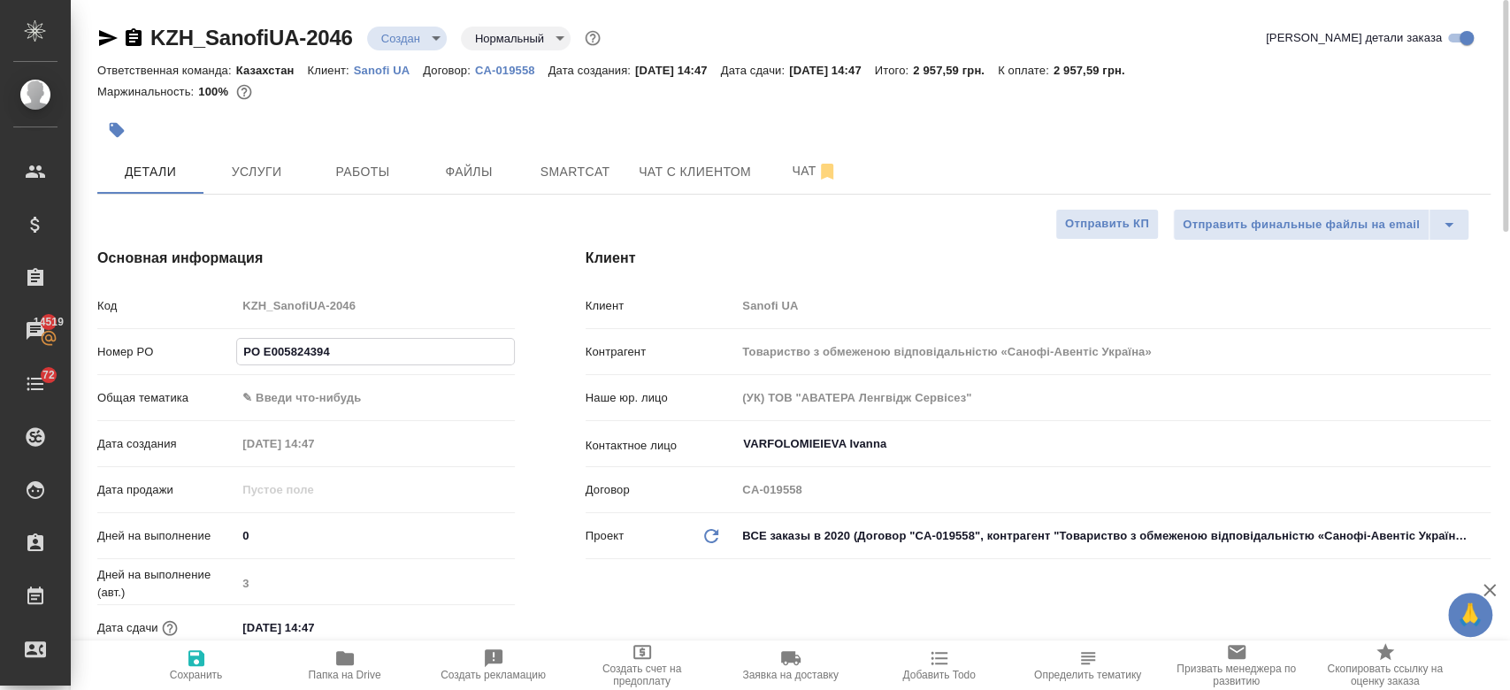
type textarea "x"
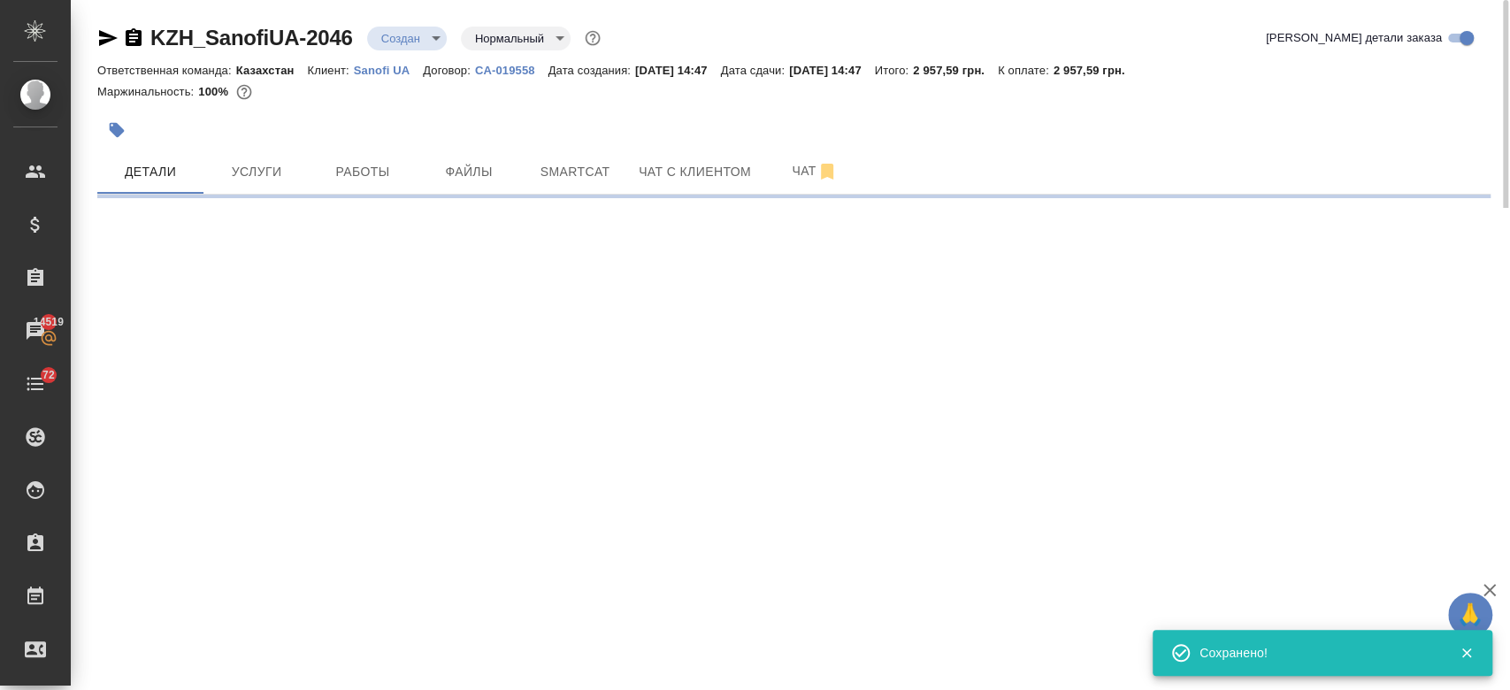
click at [413, 48] on body "🙏 .cls-1 fill:#fff; AWATERA Kosherbayeva Nazerke Клиенты Спецификации Заказы 14…" at bounding box center [755, 345] width 1510 height 690
select select "RU"
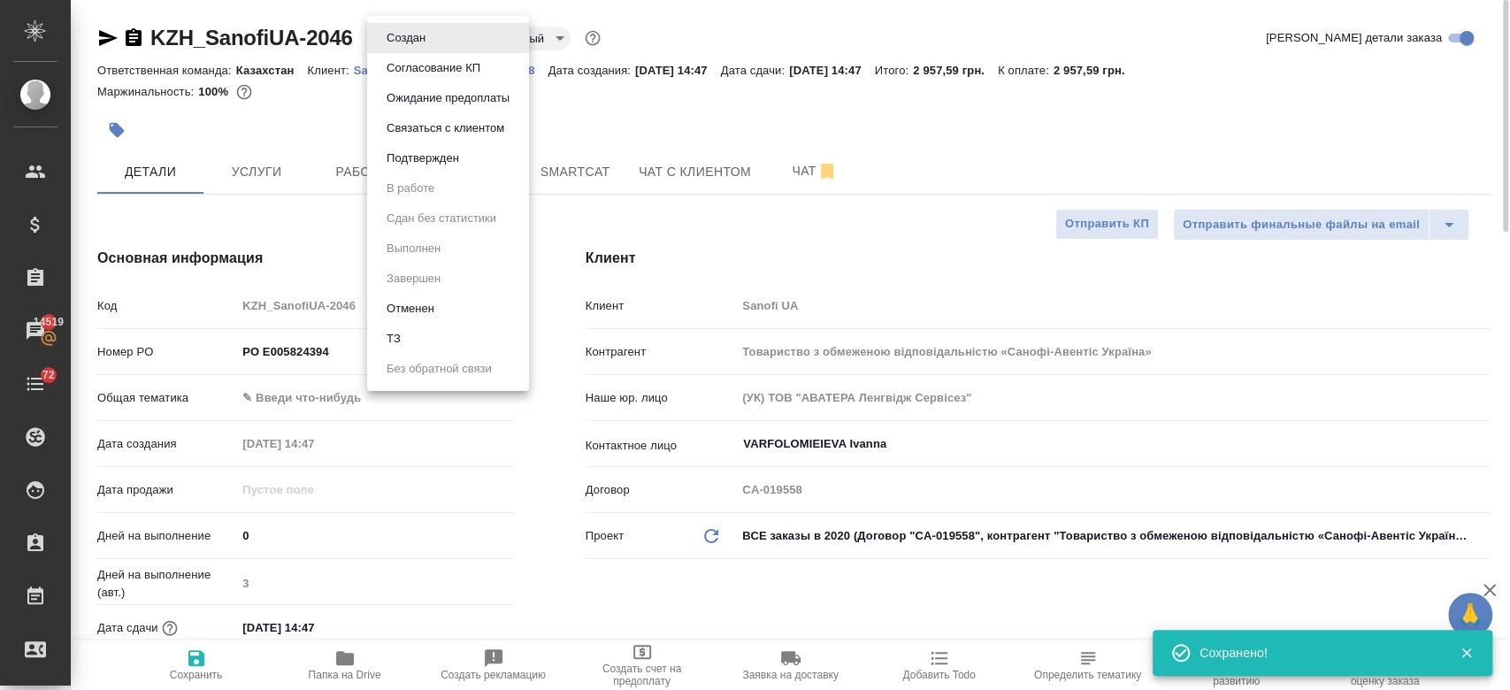
type textarea "x"
click at [451, 171] on li "Подтвержден" at bounding box center [448, 158] width 162 height 30
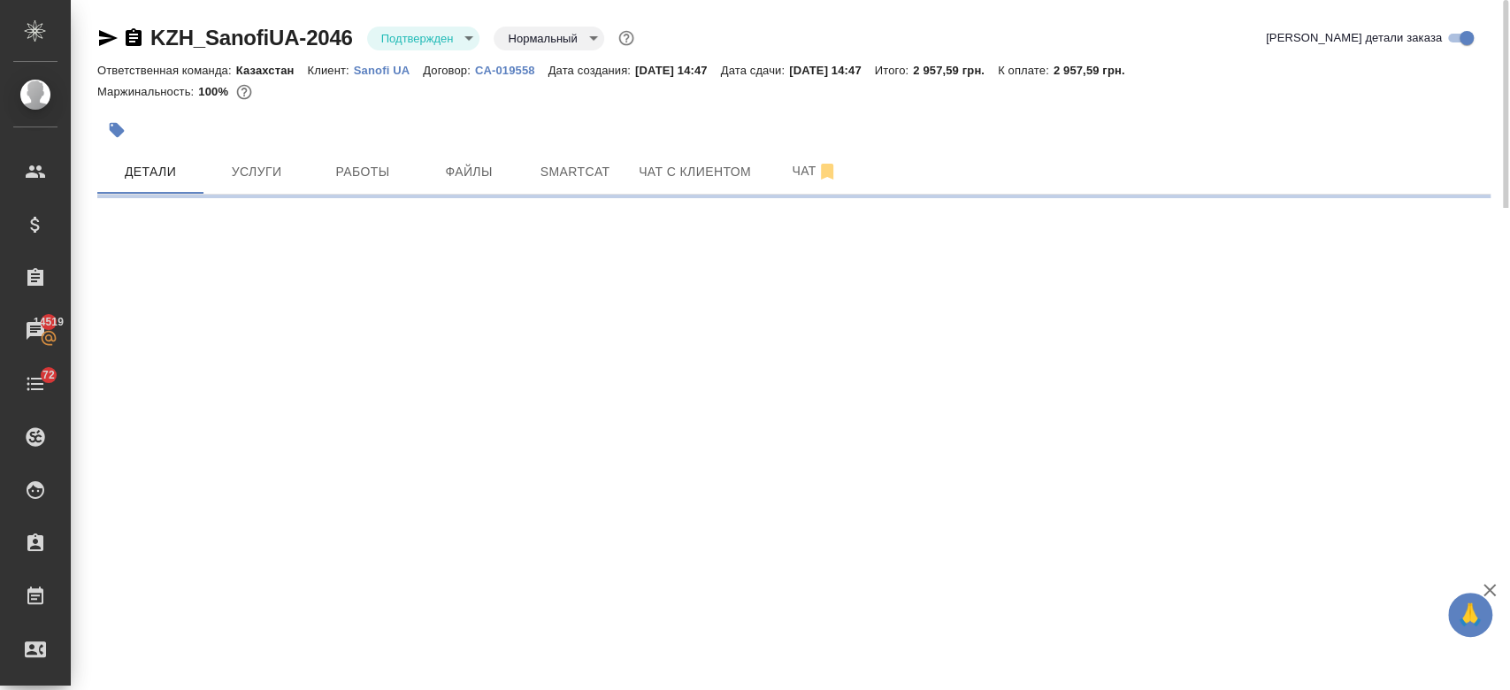
select select "RU"
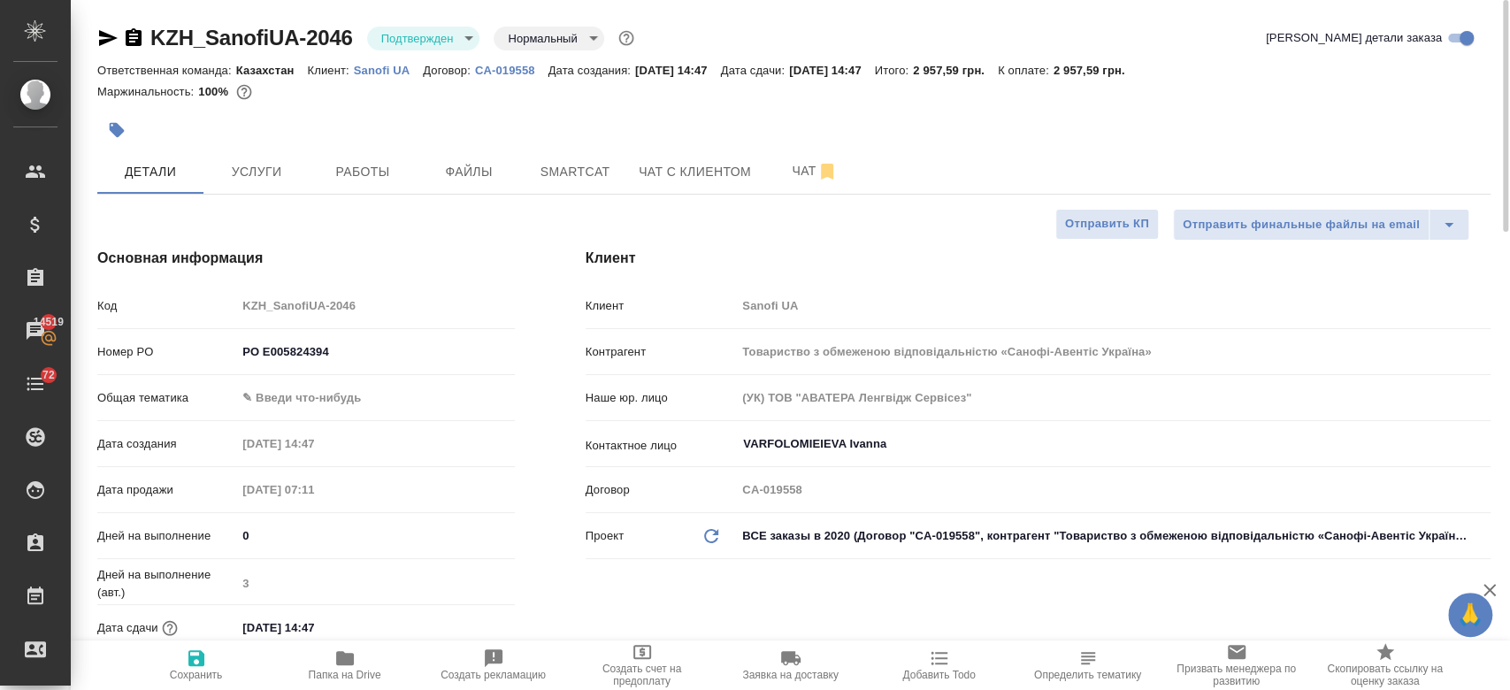
type textarea "x"
